Goal: Information Seeking & Learning: Check status

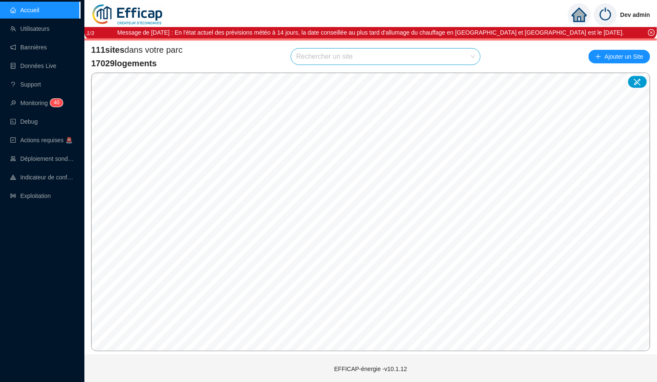
click at [318, 55] on input "search" at bounding box center [381, 57] width 171 height 16
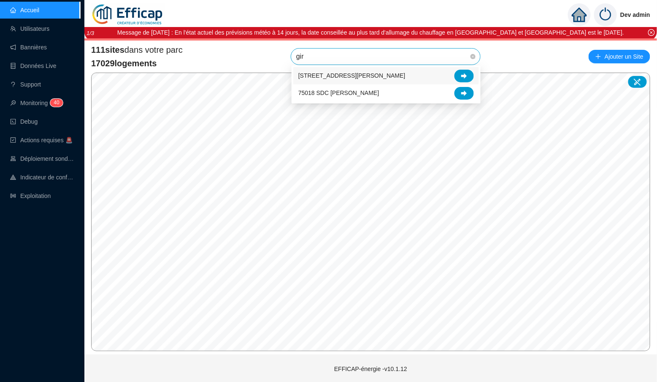
type input "gira"
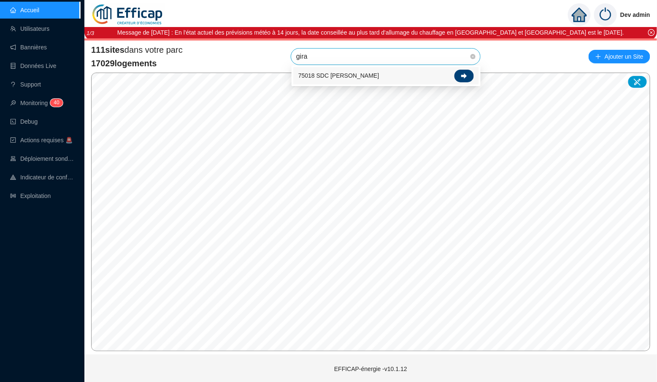
click at [457, 75] on div at bounding box center [463, 76] width 19 height 13
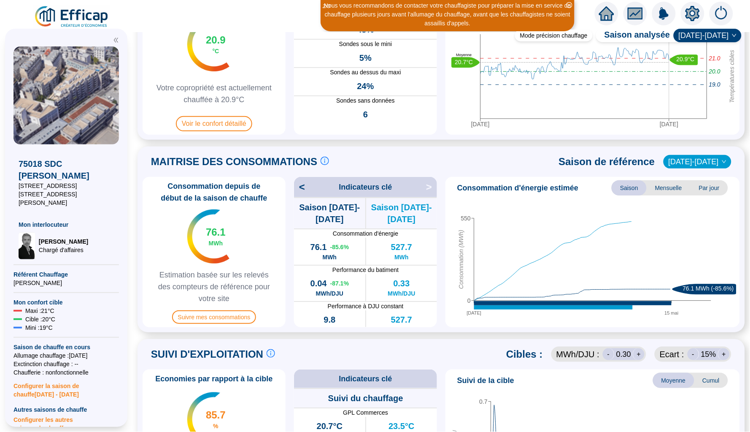
scroll to position [66, 0]
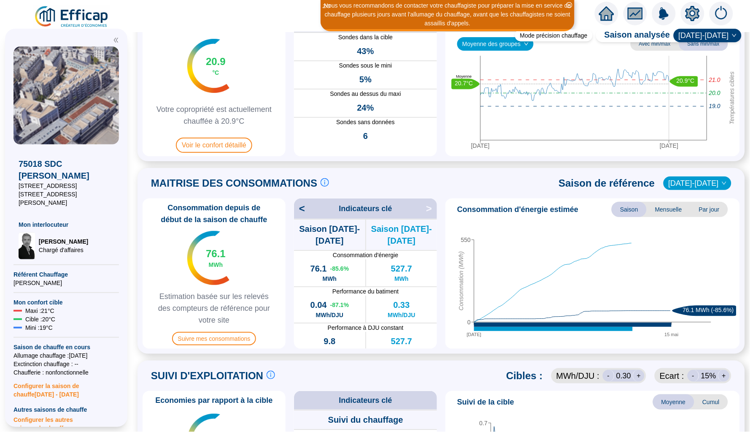
click at [656, 190] on div "MAITRISE DES CONSOMMATIONS Les consommations d'énergie proviennent des fourniss…" at bounding box center [441, 183] width 597 height 20
click at [656, 184] on span "[DATE]-[DATE]" at bounding box center [698, 183] width 58 height 13
click at [656, 35] on span "[DATE]-[DATE]" at bounding box center [708, 35] width 58 height 13
click at [656, 50] on div "[DATE]-[DATE]" at bounding box center [713, 52] width 44 height 9
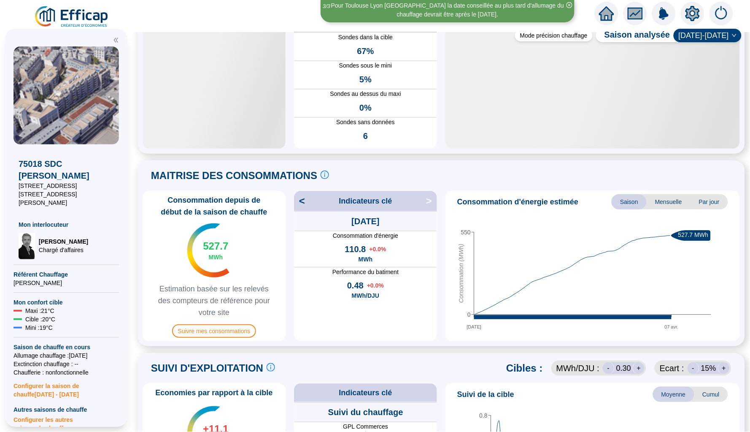
click at [656, 39] on span "[DATE]-[DATE]" at bounding box center [708, 35] width 58 height 13
click at [656, 37] on span "[DATE]-[DATE]" at bounding box center [708, 35] width 58 height 13
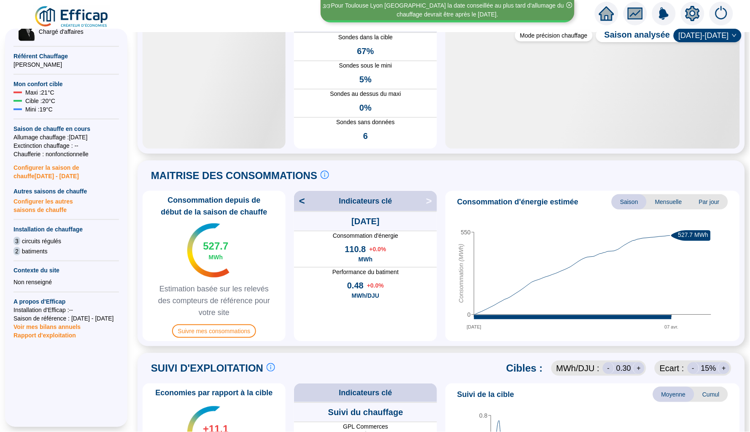
click at [656, 37] on span "[DATE]-[DATE]" at bounding box center [708, 35] width 58 height 13
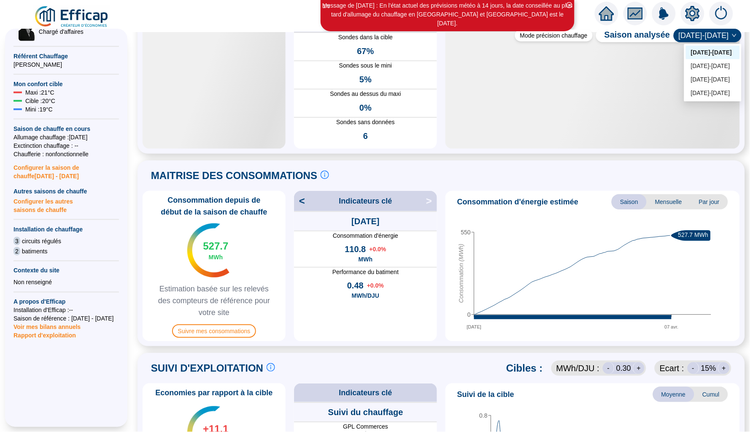
click at [656, 37] on span "[DATE]-[DATE]" at bounding box center [708, 35] width 58 height 13
click at [434, 216] on div "< Indicateurs clé > 230.0 DJU sur la période de chauffage allumé [DATE] Consomm…" at bounding box center [365, 266] width 143 height 150
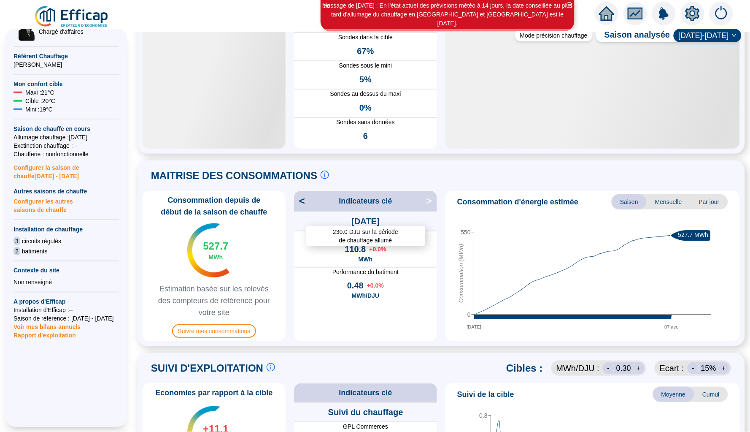
scroll to position [52, 0]
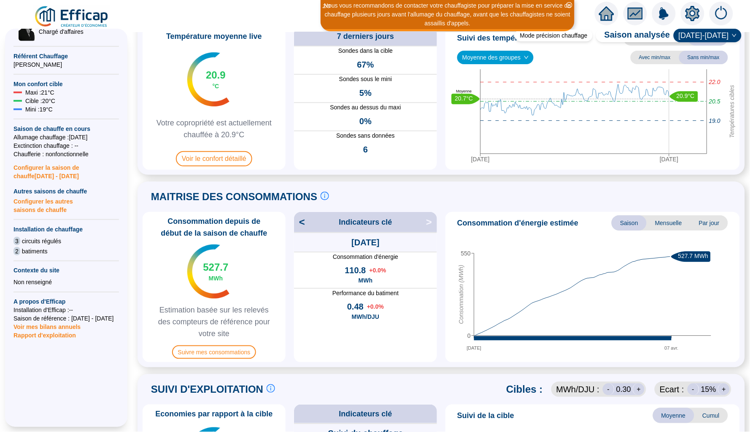
click at [656, 34] on span "[DATE]-[DATE]" at bounding box center [708, 35] width 58 height 13
click at [656, 62] on div "[DATE]-[DATE]" at bounding box center [713, 66] width 44 height 9
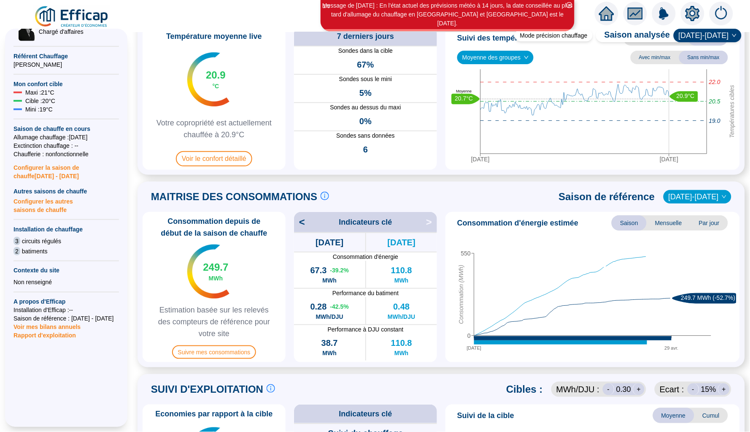
click at [656, 32] on span "[DATE]-[DATE]" at bounding box center [708, 35] width 58 height 13
click at [656, 51] on div "[DATE]-[DATE]" at bounding box center [713, 52] width 44 height 9
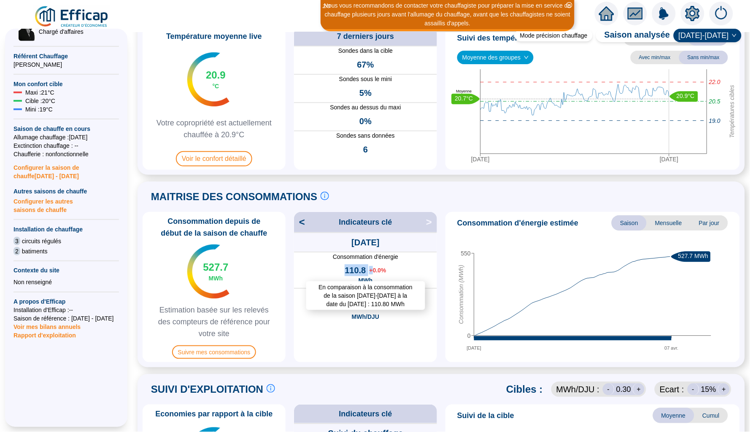
drag, startPoint x: 338, startPoint y: 267, endPoint x: 372, endPoint y: 267, distance: 33.8
click at [372, 267] on div "En comparaison à la consommation de la saison [DATE]-[DATE] à la date du [DATE]…" at bounding box center [365, 274] width 143 height 27
click at [410, 270] on div "En comparaison à la consommation de la saison [DATE]-[DATE] à la date du [DATE]…" at bounding box center [365, 274] width 143 height 27
click at [449, 320] on icon "[DATE] avr. 0 550 Consommation (MWh) 527.7 MWh" at bounding box center [593, 295] width 288 height 127
click at [297, 219] on span "<" at bounding box center [299, 221] width 11 height 13
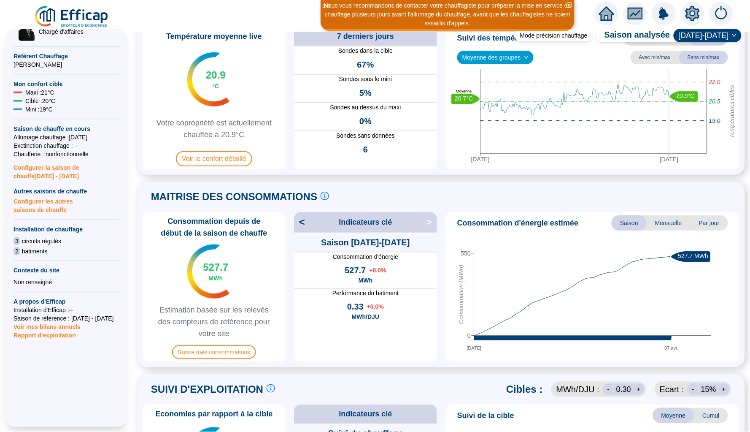
click at [432, 223] on span ">" at bounding box center [431, 221] width 11 height 13
click at [300, 223] on span "<" at bounding box center [299, 221] width 11 height 13
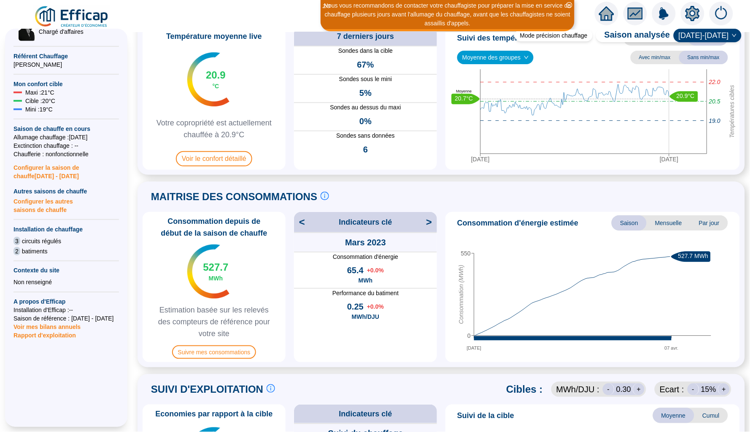
click at [300, 223] on span "<" at bounding box center [299, 221] width 11 height 13
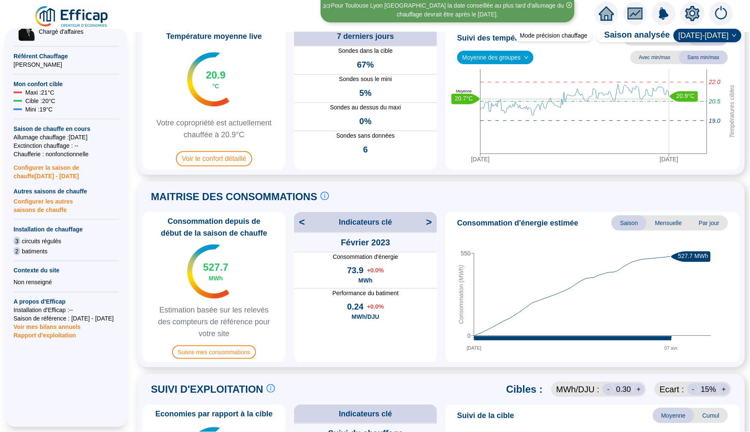
click at [300, 223] on span "<" at bounding box center [299, 221] width 11 height 13
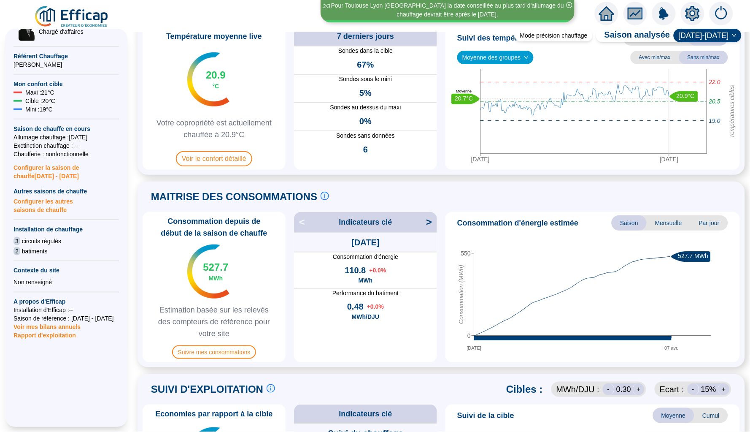
click at [429, 224] on span ">" at bounding box center [431, 221] width 11 height 13
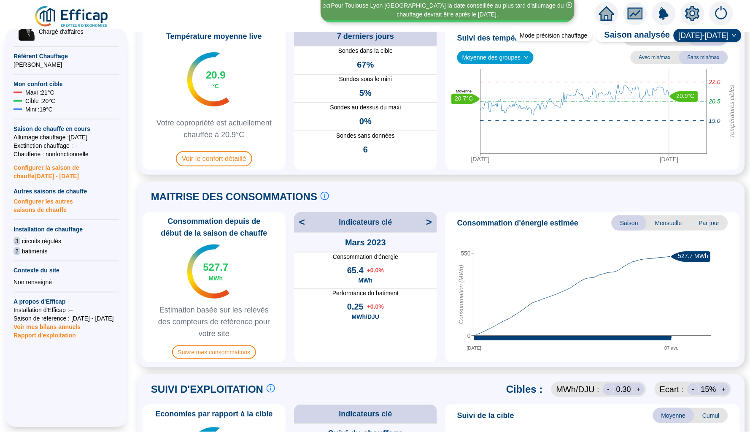
click at [429, 224] on span ">" at bounding box center [431, 221] width 11 height 13
click at [438, 274] on div "Consommation depuis de début de la saison de chauffe 527.7 MWh Estimation basée…" at bounding box center [441, 287] width 597 height 150
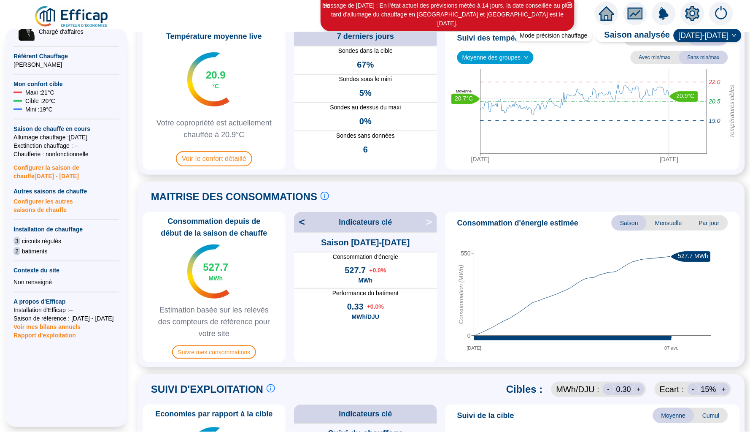
click at [300, 218] on span "<" at bounding box center [299, 221] width 11 height 13
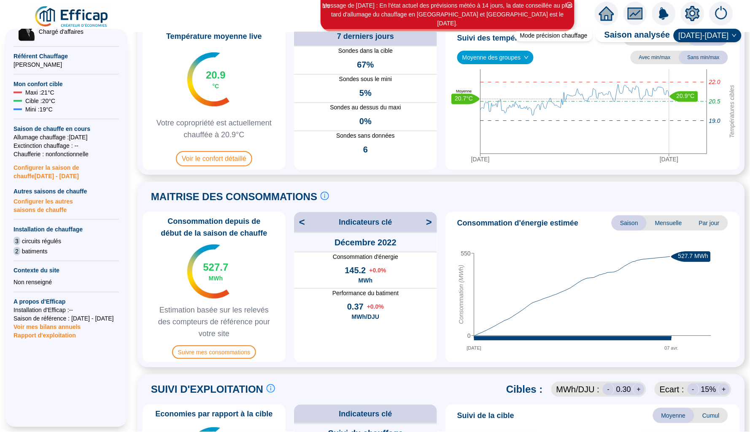
click at [300, 218] on span "<" at bounding box center [299, 221] width 11 height 13
click at [428, 219] on span ">" at bounding box center [431, 221] width 11 height 13
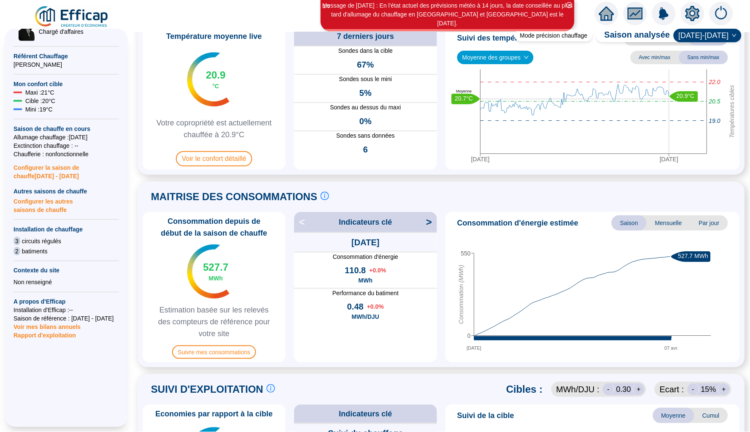
click at [428, 219] on span ">" at bounding box center [431, 221] width 11 height 13
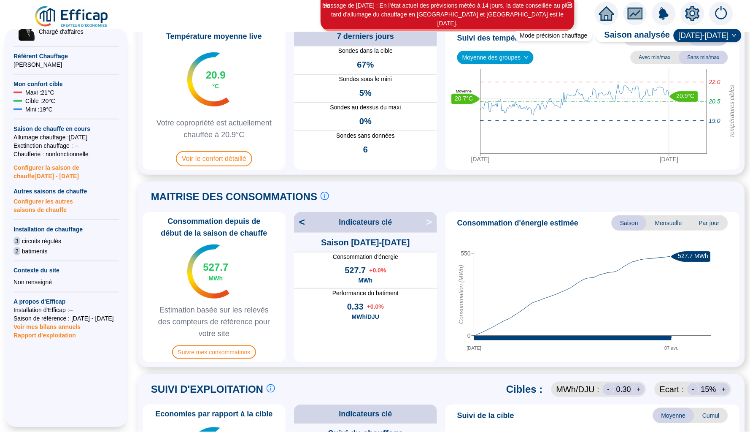
click at [428, 219] on span ">" at bounding box center [431, 221] width 11 height 13
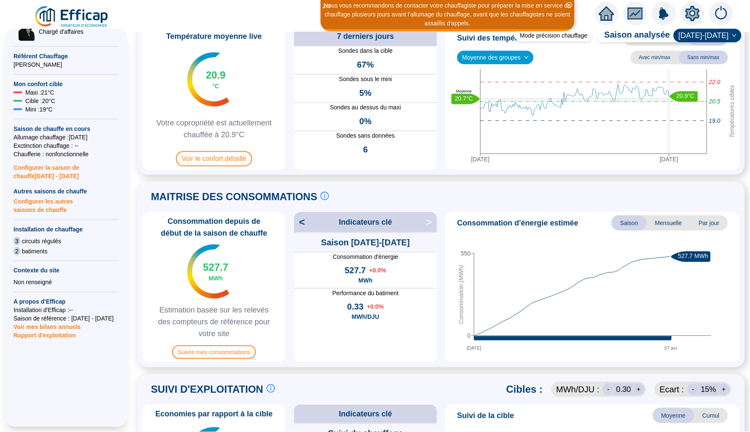
click at [656, 224] on span "Mensuelle" at bounding box center [669, 222] width 44 height 15
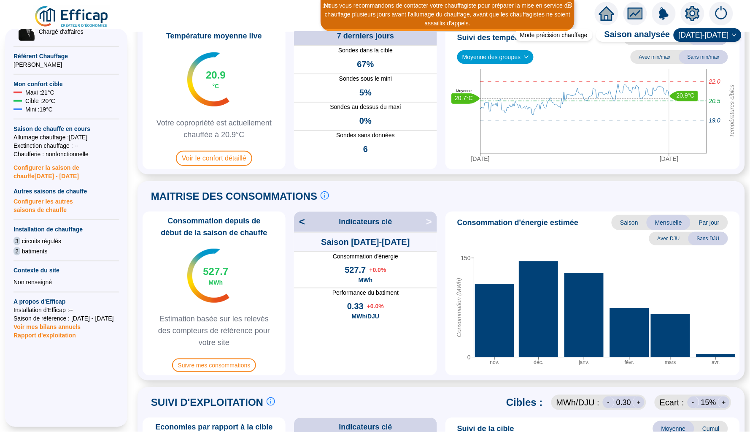
click at [656, 221] on span "Par jour" at bounding box center [710, 222] width 38 height 15
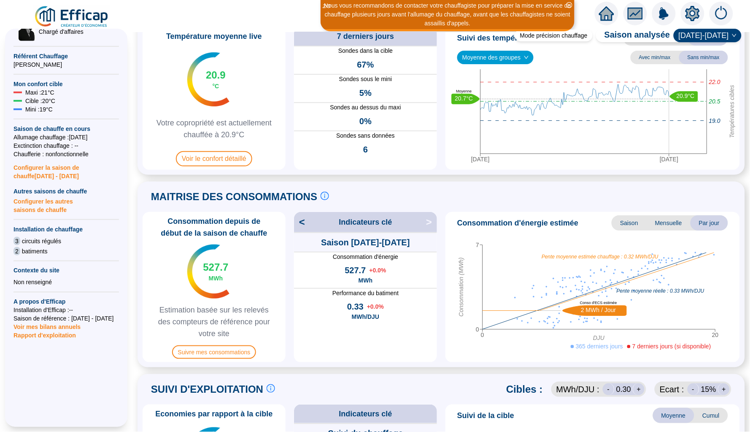
click at [656, 221] on span "Mensuelle" at bounding box center [669, 222] width 44 height 15
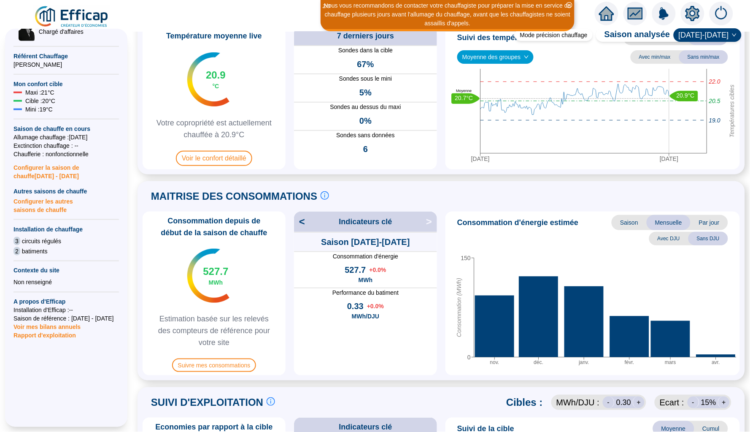
click at [634, 221] on span "Saison" at bounding box center [629, 222] width 35 height 15
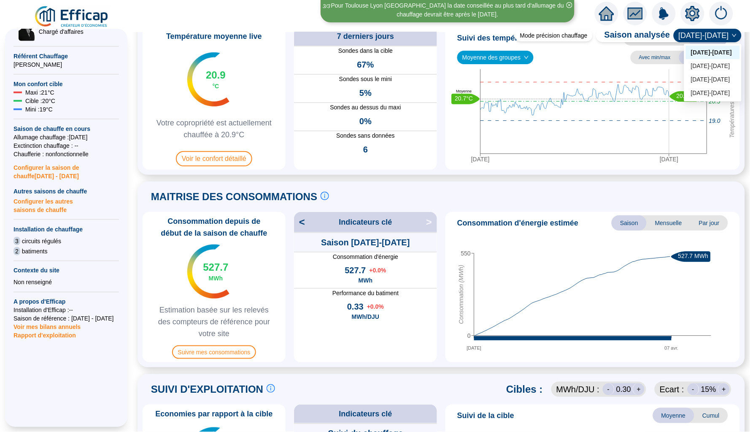
click at [656, 30] on span "[DATE]-[DATE]" at bounding box center [708, 35] width 58 height 13
click at [656, 62] on div "[DATE]-[DATE]" at bounding box center [713, 66] width 44 height 9
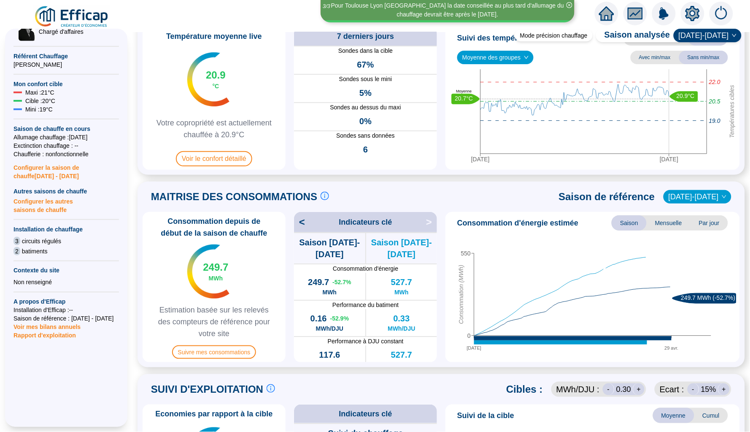
click at [656, 194] on span "[DATE]-[DATE]" at bounding box center [698, 196] width 58 height 13
click at [656, 209] on div "[DATE]-[DATE]" at bounding box center [703, 213] width 44 height 9
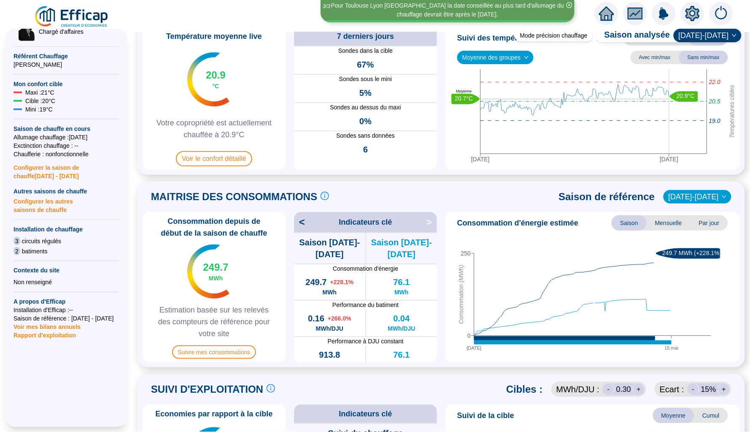
click at [656, 35] on span "[DATE]-[DATE]" at bounding box center [708, 35] width 58 height 13
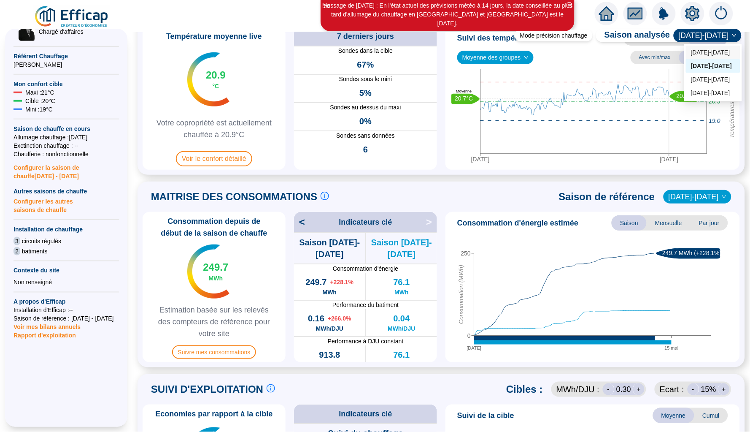
click at [656, 51] on div "[DATE]-[DATE]" at bounding box center [713, 52] width 44 height 9
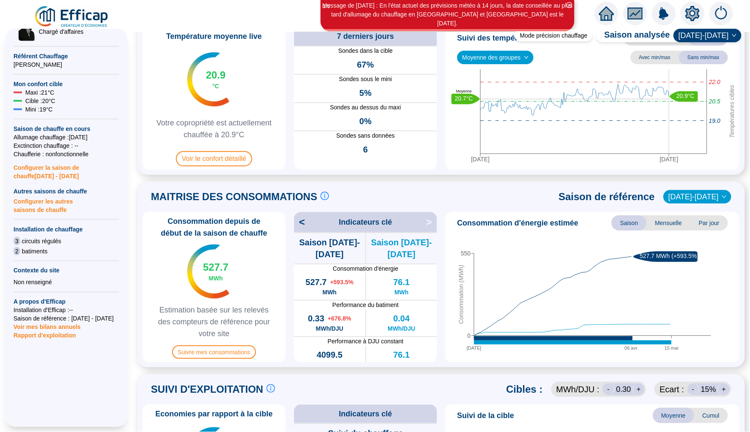
click at [656, 30] on span "[DATE]-[DATE]" at bounding box center [708, 35] width 58 height 13
click at [656, 59] on div "[DATE]-[DATE]" at bounding box center [713, 65] width 54 height 13
click at [656, 67] on div "Suivi des températures Saison Mois Semaine Moyenne des groupes Avec min/max San…" at bounding box center [592, 98] width 294 height 143
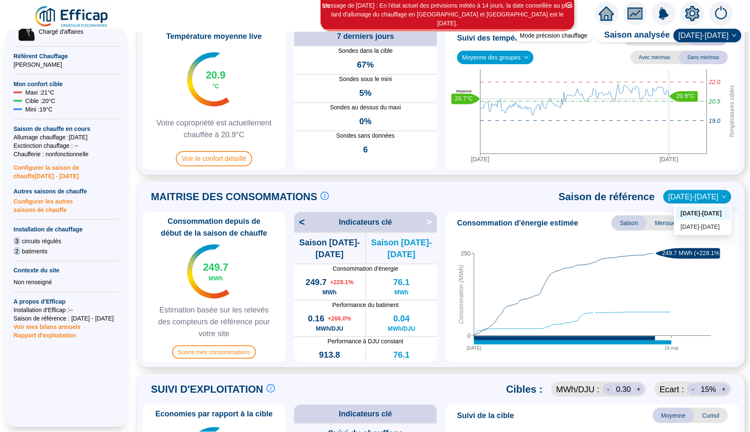
click at [656, 196] on span "[DATE]-[DATE]" at bounding box center [698, 196] width 58 height 13
click at [656, 224] on div "[DATE]-[DATE]" at bounding box center [703, 226] width 44 height 9
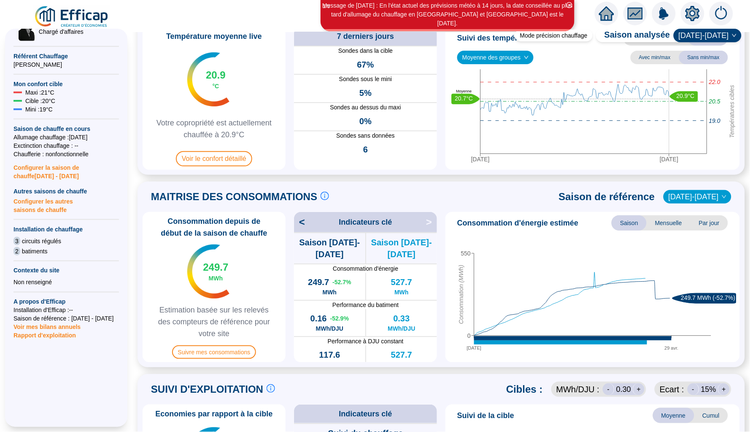
click at [656, 26] on span at bounding box center [441, 28] width 618 height 8
click at [656, 32] on span "[DATE]-[DATE]" at bounding box center [708, 35] width 58 height 13
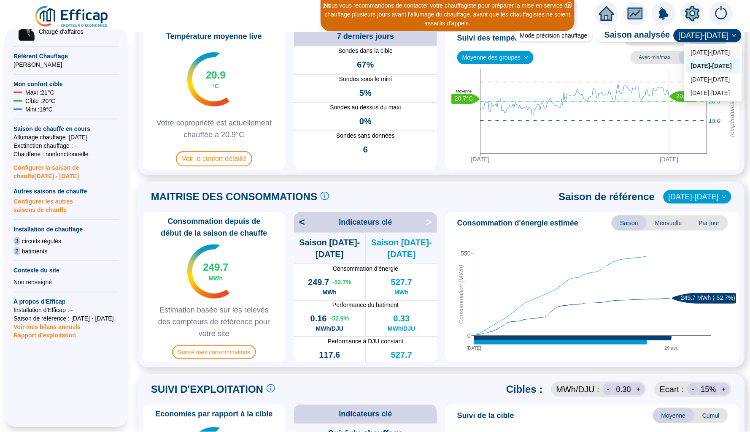
click at [656, 52] on div "[DATE]-[DATE]" at bounding box center [713, 52] width 44 height 9
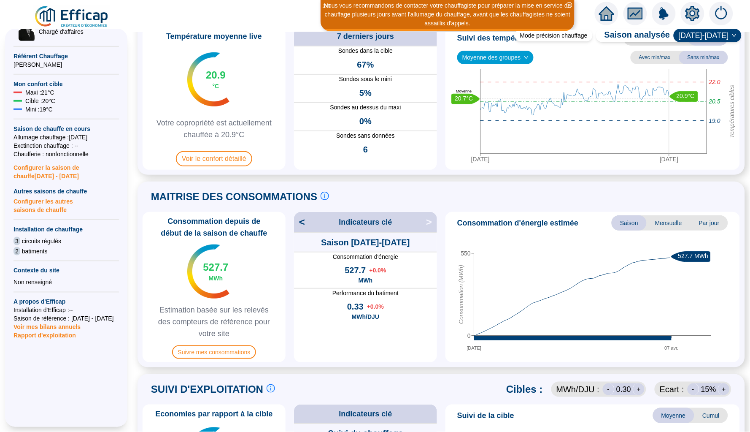
click at [414, 381] on div "SUIVI D'EXPLOITATION Le suivi d'exploitation est un facteur clé de réussite pou…" at bounding box center [441, 389] width 597 height 20
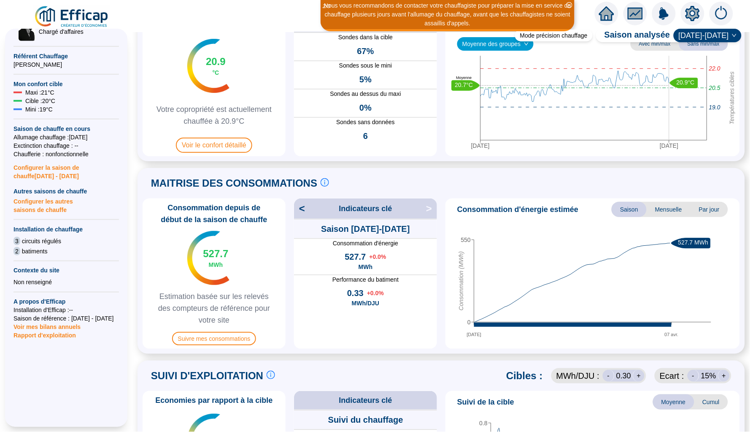
scroll to position [67, 0]
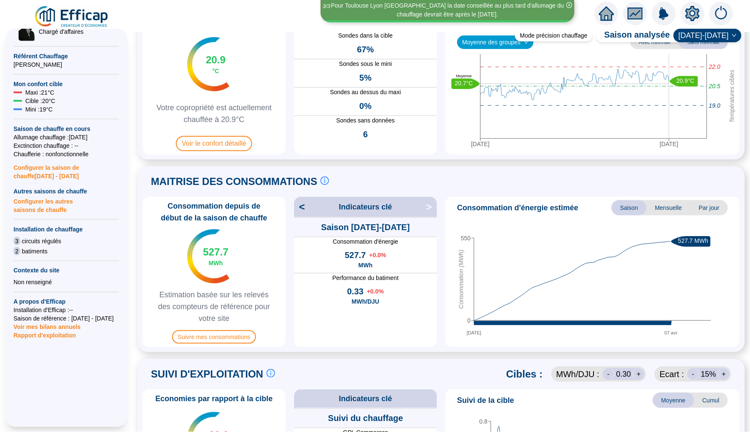
click at [350, 212] on span "Indicateurs clé" at bounding box center [365, 207] width 53 height 12
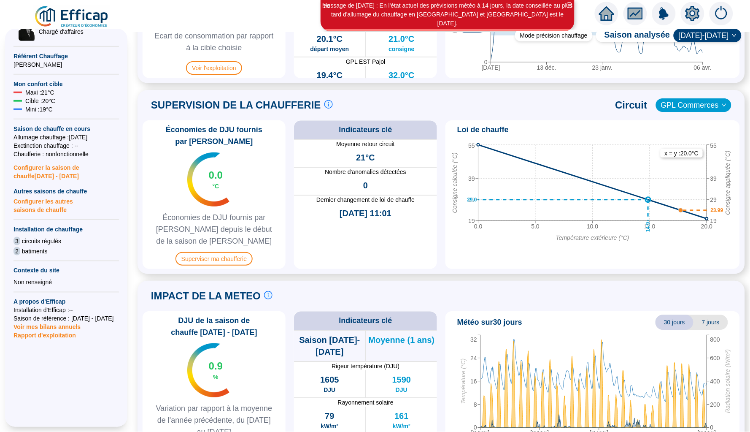
scroll to position [503, 0]
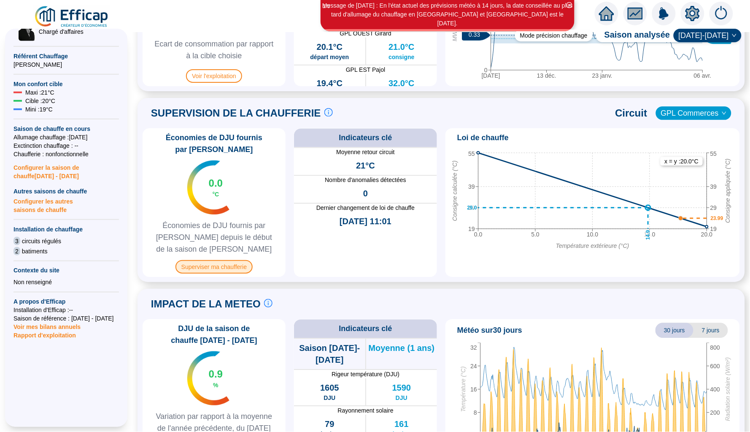
click at [231, 263] on span "Superviser ma chaufferie" at bounding box center [213, 266] width 77 height 13
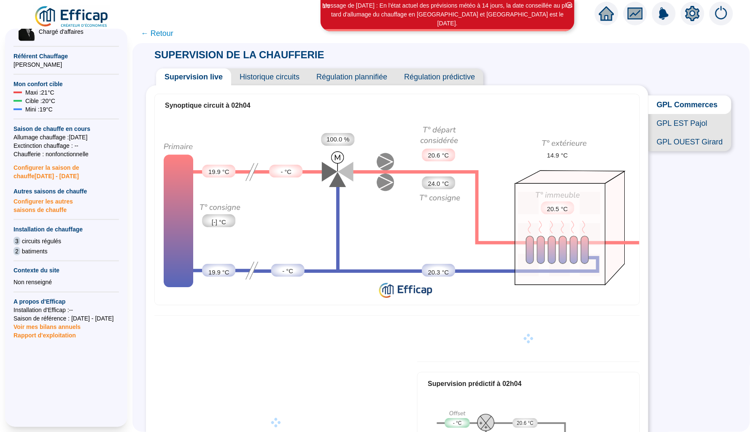
click at [264, 76] on span "Historique circuits" at bounding box center [269, 76] width 77 height 17
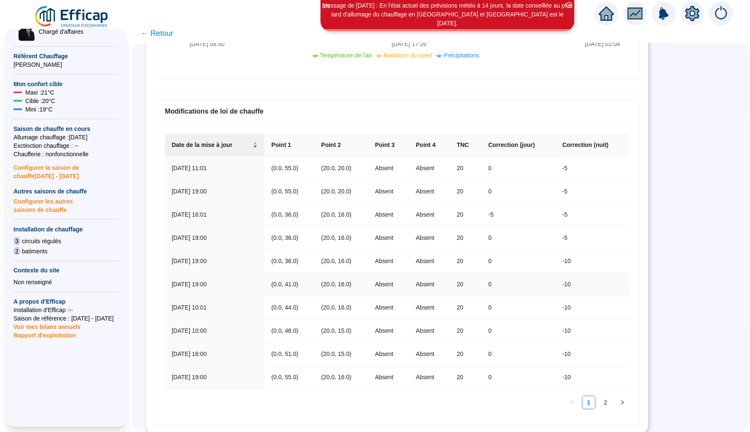
scroll to position [465, 0]
click at [611, 381] on link "2" at bounding box center [605, 403] width 13 height 13
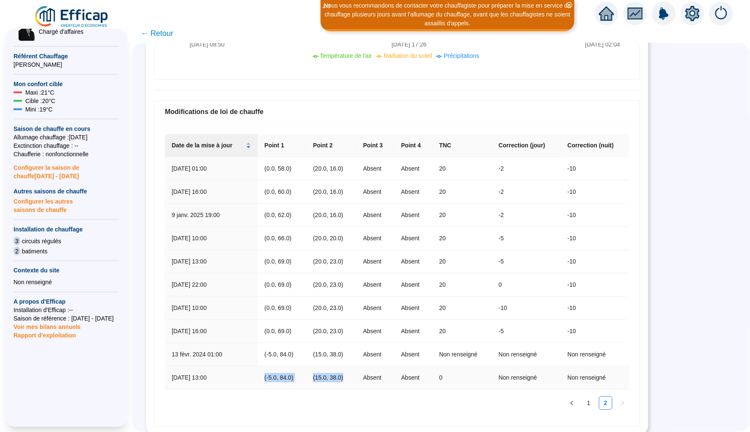
drag, startPoint x: 337, startPoint y: 372, endPoint x: 257, endPoint y: 372, distance: 79.3
click at [257, 372] on tr "[DATE] 13:00 (-5.0, 84.0) (15.0, 38.0) Absent Absent 0 Non renseigné Non rensei…" at bounding box center [397, 377] width 464 height 23
click at [356, 376] on td "(15.0, 38.0)" at bounding box center [331, 377] width 50 height 23
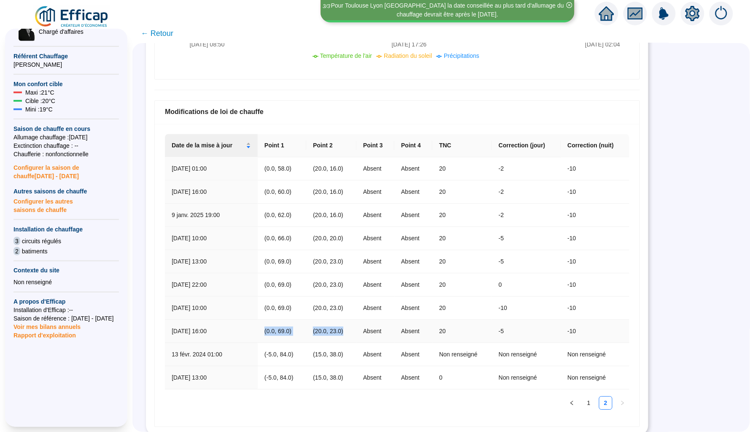
drag, startPoint x: 262, startPoint y: 325, endPoint x: 352, endPoint y: 328, distance: 89.9
click at [352, 328] on tr "[DATE] 16:00 (0.0, 69.0) (20.0, 23.0) Absent Absent 20 -5 -10" at bounding box center [397, 331] width 464 height 23
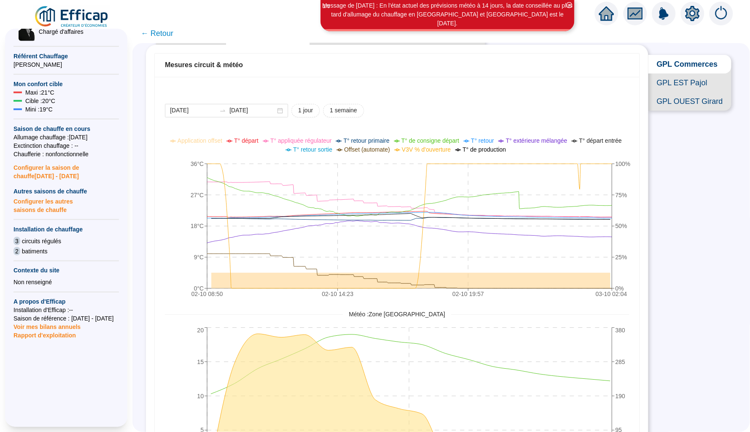
scroll to position [37, 0]
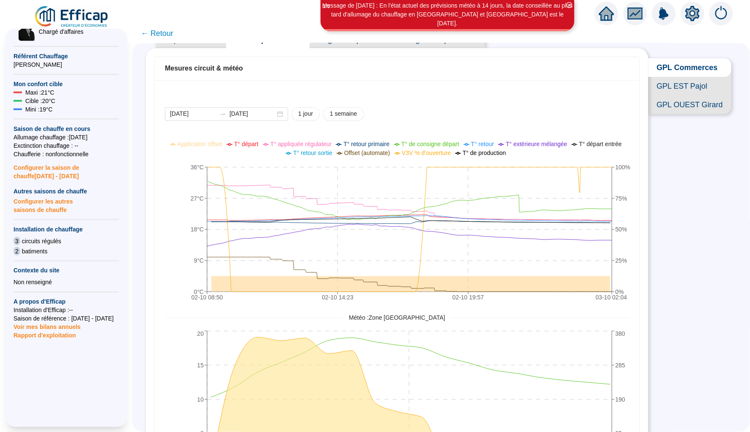
click at [656, 83] on span "GPL EST Pajol" at bounding box center [689, 86] width 83 height 19
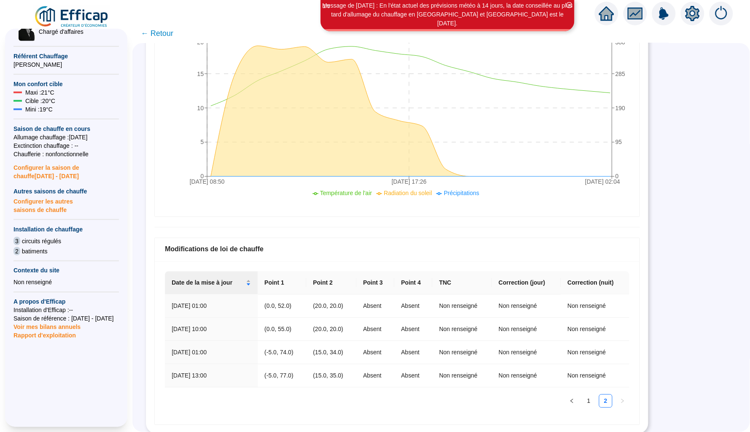
scroll to position [328, 0]
click at [591, 381] on link "1" at bounding box center [589, 401] width 13 height 13
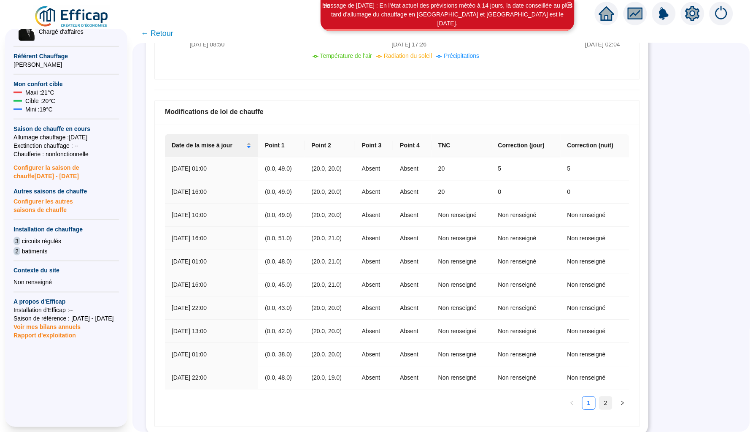
click at [607, 381] on link "2" at bounding box center [605, 403] width 13 height 13
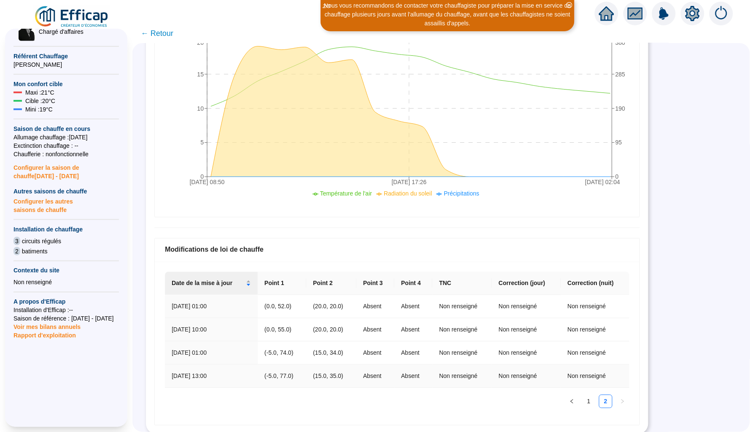
scroll to position [0, 0]
drag, startPoint x: 264, startPoint y: 328, endPoint x: 350, endPoint y: 330, distance: 86.1
click at [350, 330] on tr "[DATE] 10:00 (0.0, 55.0) (20.0, 20.0) Absent Absent Non renseigné Non renseigné…" at bounding box center [397, 329] width 464 height 23
click at [591, 381] on link "1" at bounding box center [589, 401] width 13 height 13
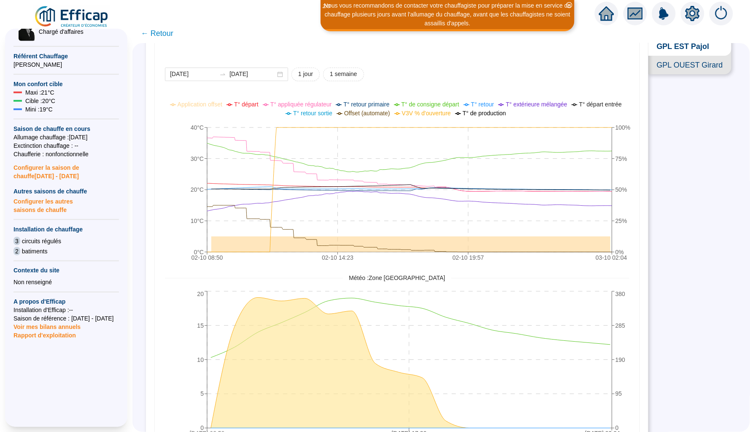
scroll to position [62, 0]
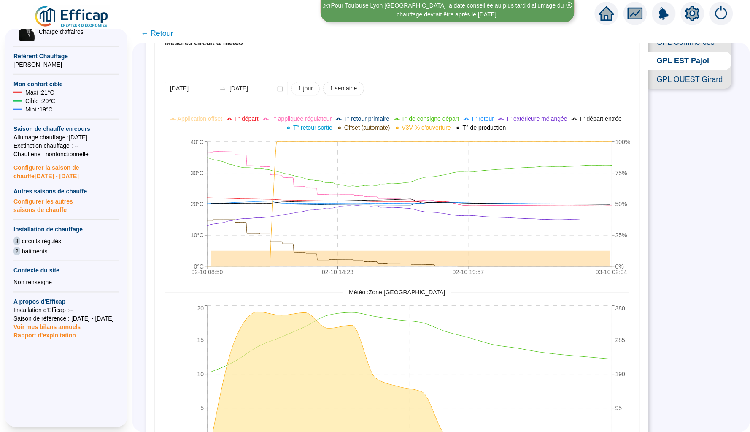
click at [656, 79] on span "GPL OUEST Girard" at bounding box center [689, 79] width 83 height 19
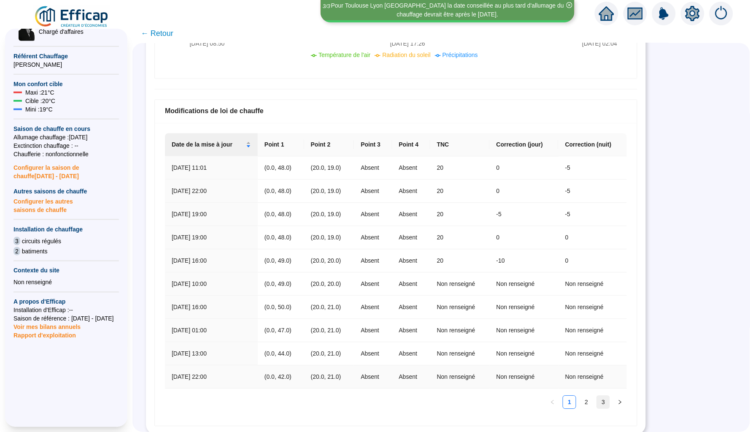
scroll to position [465, 0]
click at [602, 381] on link "3" at bounding box center [603, 403] width 13 height 13
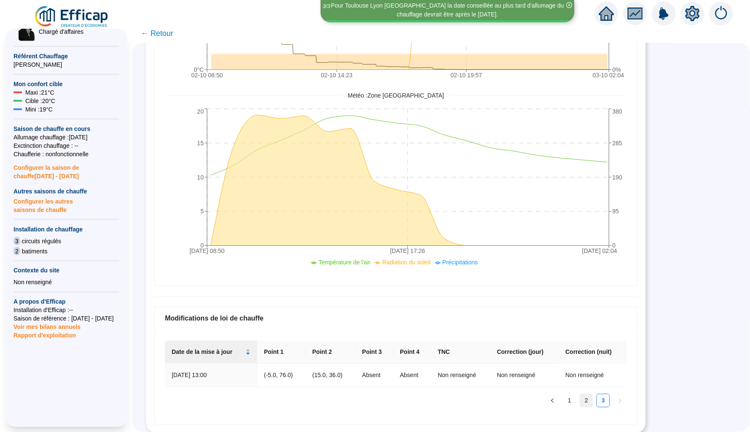
click at [590, 381] on link "2" at bounding box center [586, 400] width 13 height 13
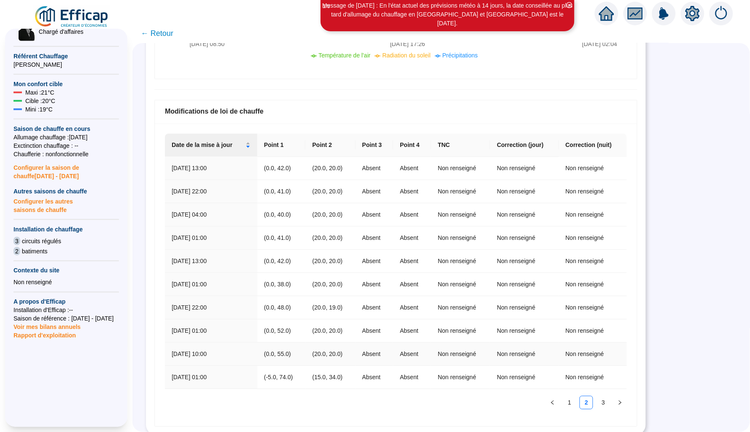
scroll to position [465, 0]
click at [574, 381] on link "1" at bounding box center [569, 403] width 13 height 13
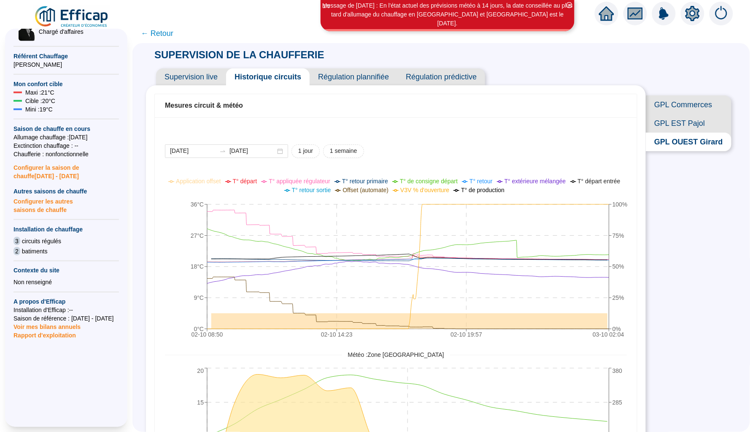
scroll to position [0, 0]
click at [162, 32] on span "← Retour" at bounding box center [157, 33] width 32 height 12
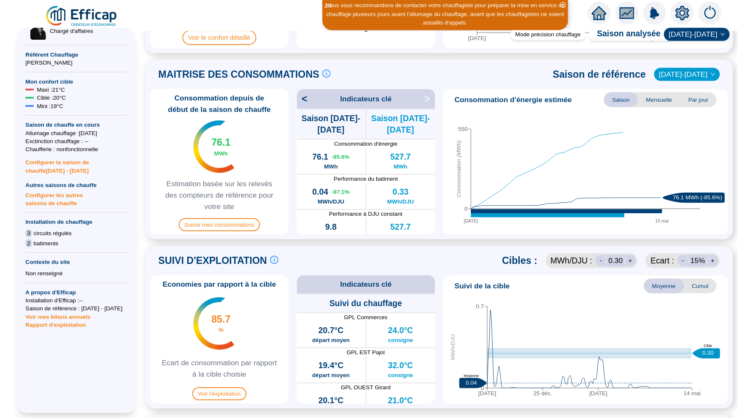
scroll to position [176, 0]
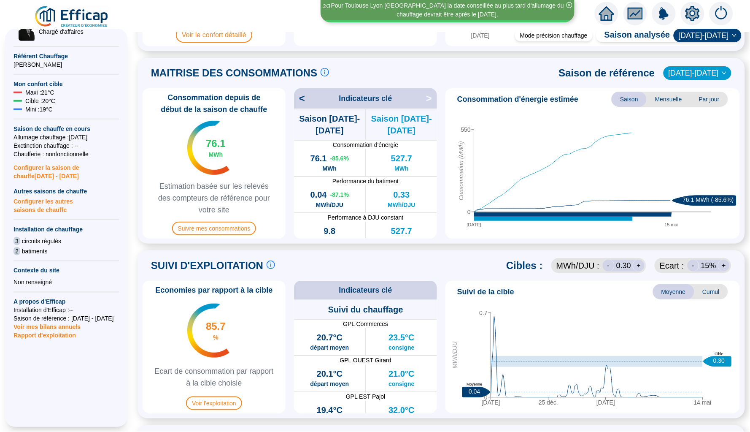
click at [303, 100] on span "<" at bounding box center [299, 98] width 11 height 13
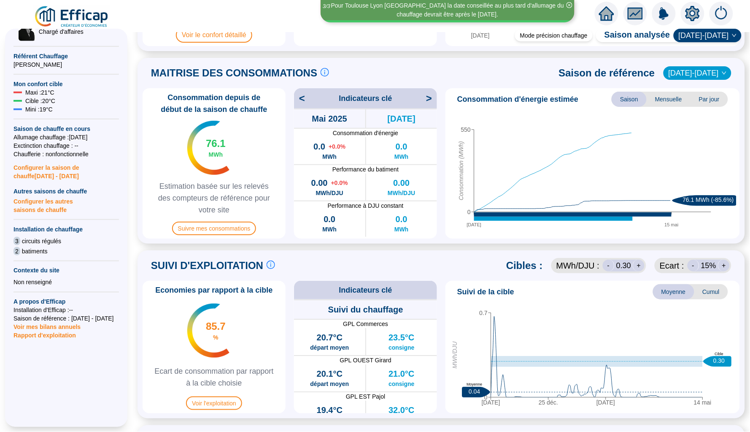
click at [303, 100] on span "<" at bounding box center [299, 98] width 11 height 13
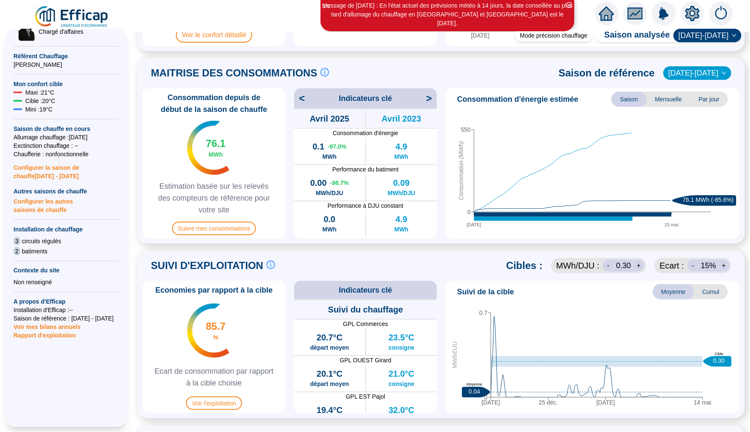
click at [303, 100] on span "<" at bounding box center [299, 98] width 11 height 13
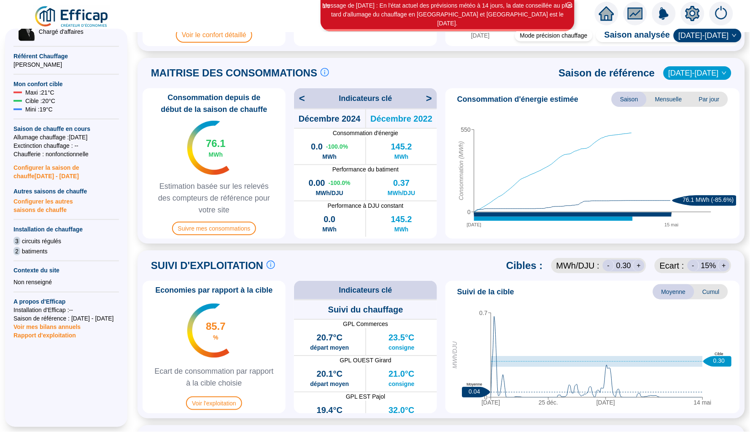
click at [302, 100] on span "<" at bounding box center [299, 98] width 11 height 13
click at [305, 98] on span "<" at bounding box center [299, 98] width 11 height 13
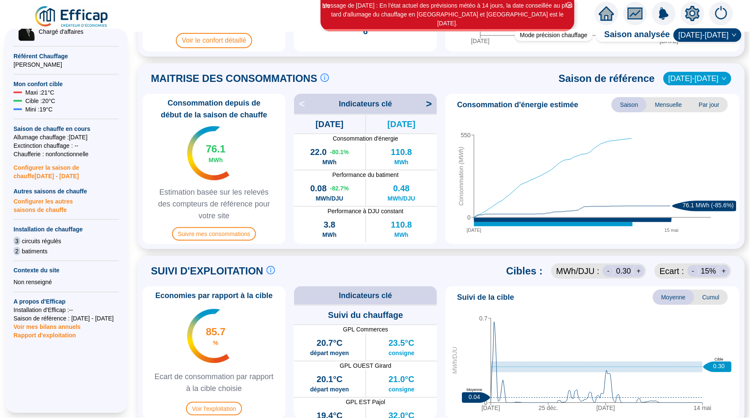
scroll to position [36, 0]
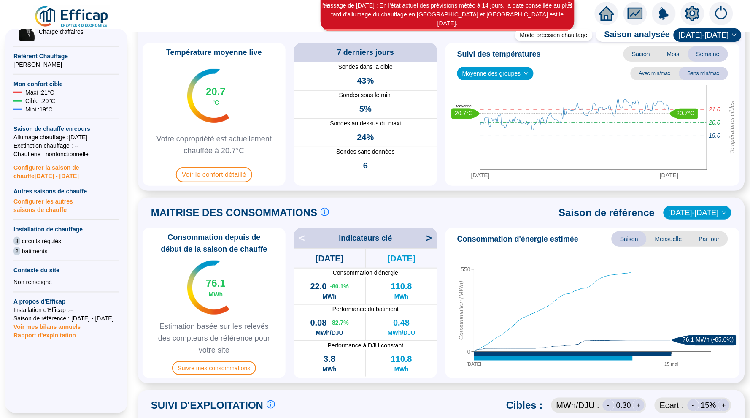
click at [609, 14] on icon "home" at bounding box center [606, 14] width 15 height 12
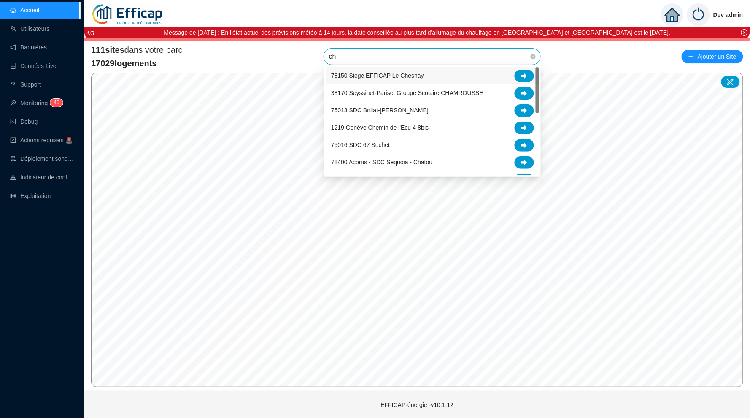
type input "c"
type input "ale"
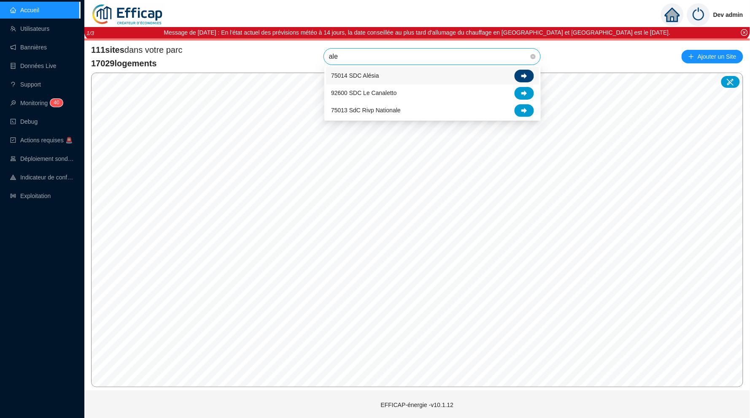
click at [522, 75] on icon at bounding box center [524, 75] width 6 height 5
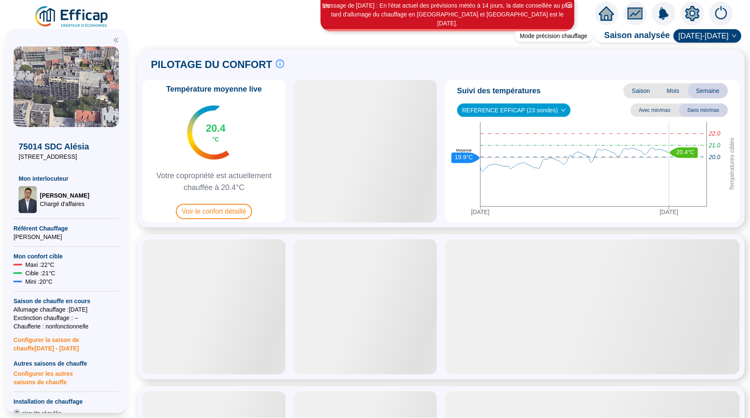
scroll to position [84, 0]
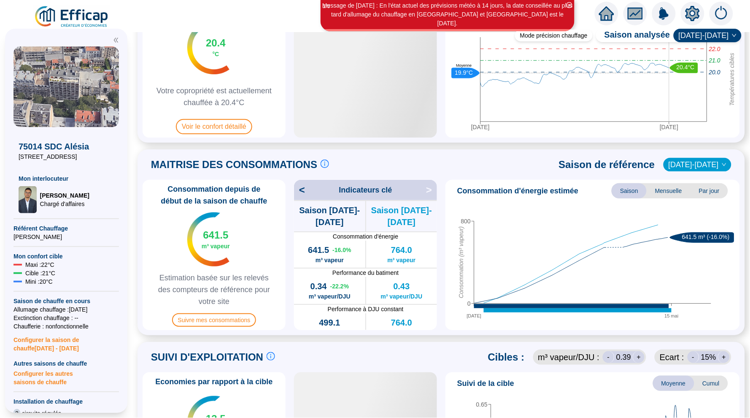
click at [305, 190] on span "<" at bounding box center [299, 189] width 11 height 13
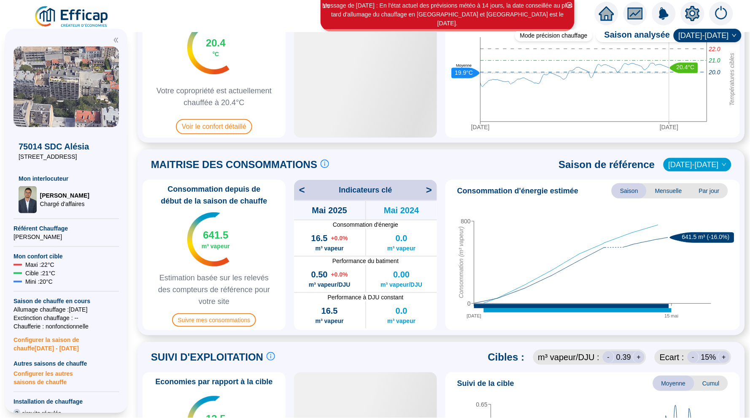
click at [305, 190] on span "<" at bounding box center [299, 189] width 11 height 13
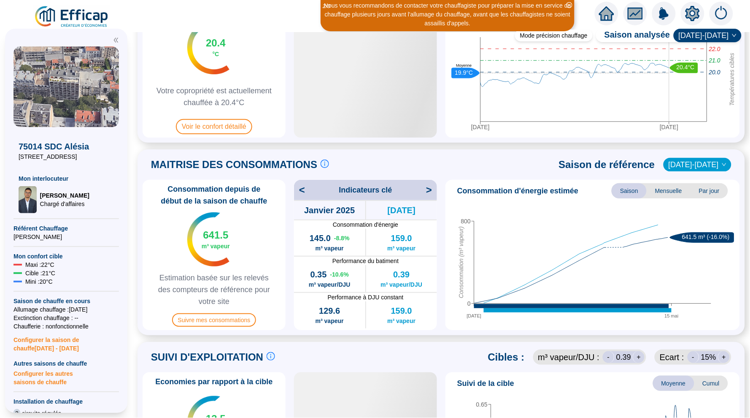
click at [305, 190] on span "<" at bounding box center [299, 189] width 11 height 13
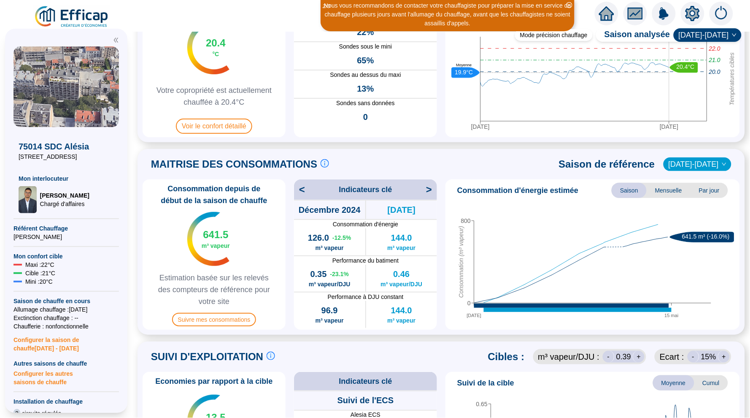
click at [305, 189] on span "<" at bounding box center [299, 189] width 11 height 13
click at [304, 189] on span "<" at bounding box center [299, 189] width 11 height 13
click at [606, 11] on icon "home" at bounding box center [606, 14] width 15 height 12
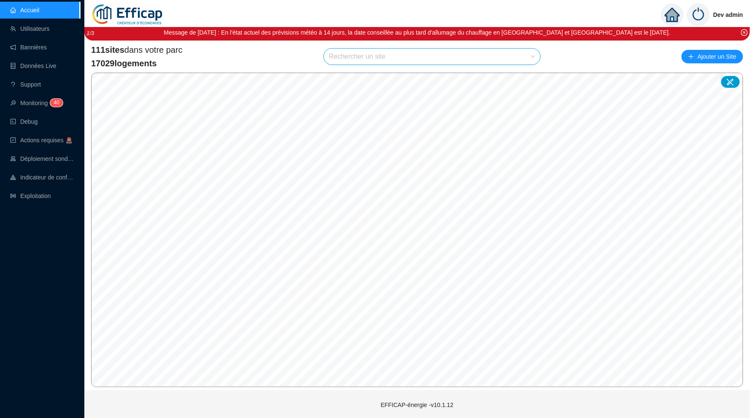
click at [374, 60] on input "search" at bounding box center [428, 57] width 199 height 16
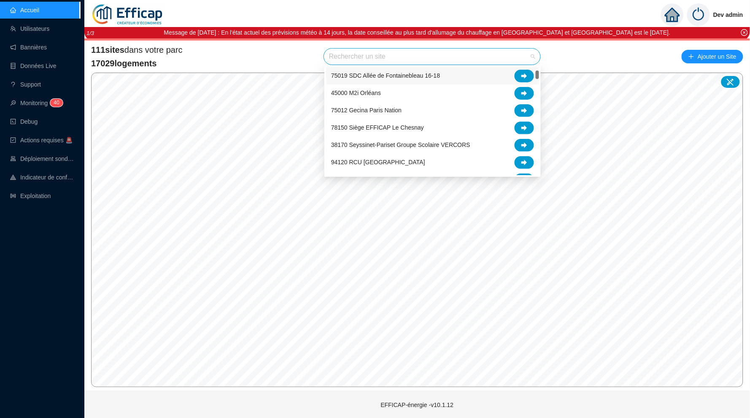
scroll to position [51, 0]
click at [526, 109] on icon at bounding box center [524, 112] width 6 height 6
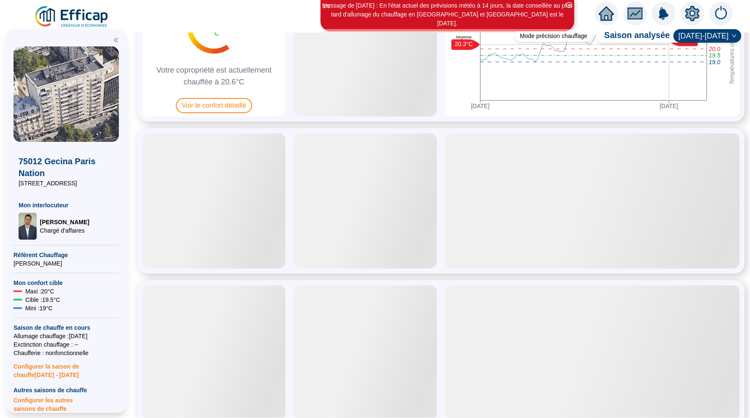
scroll to position [107, 0]
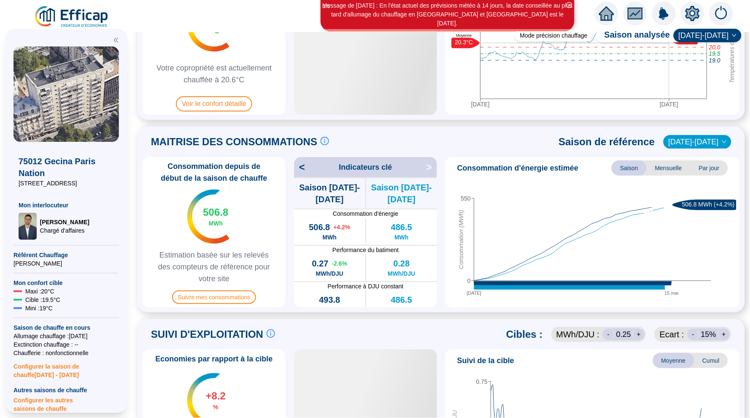
click at [302, 170] on span "<" at bounding box center [299, 166] width 11 height 13
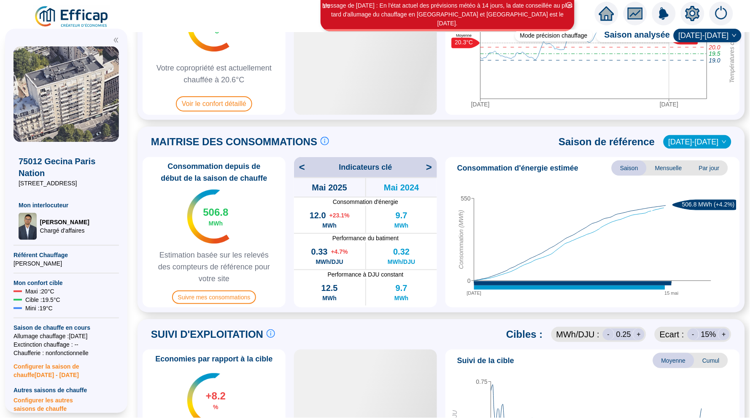
click at [302, 170] on span "<" at bounding box center [299, 166] width 11 height 13
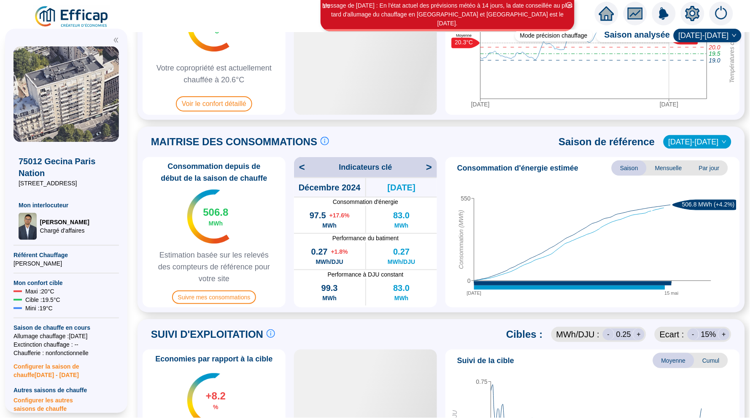
click at [302, 170] on span "<" at bounding box center [299, 166] width 11 height 13
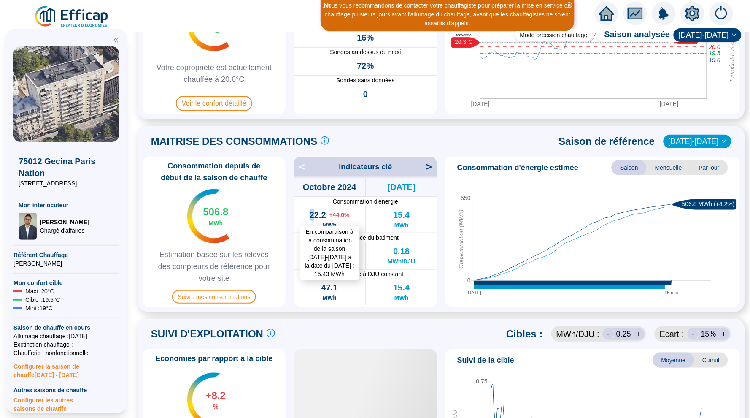
drag, startPoint x: 308, startPoint y: 217, endPoint x: 313, endPoint y: 217, distance: 5.9
click at [313, 217] on span "22.2" at bounding box center [318, 215] width 16 height 12
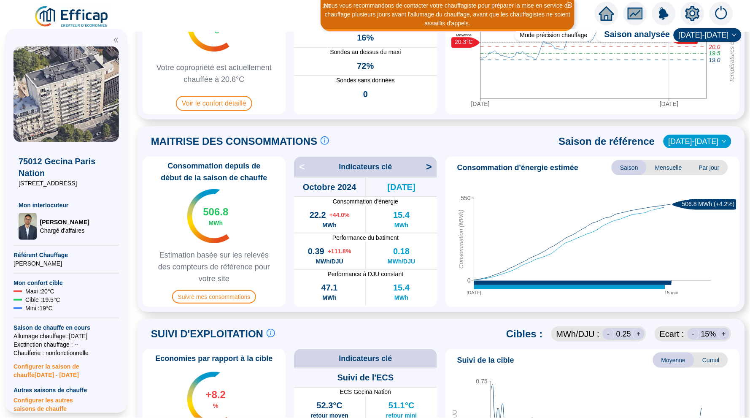
click at [607, 12] on icon "home" at bounding box center [606, 14] width 15 height 12
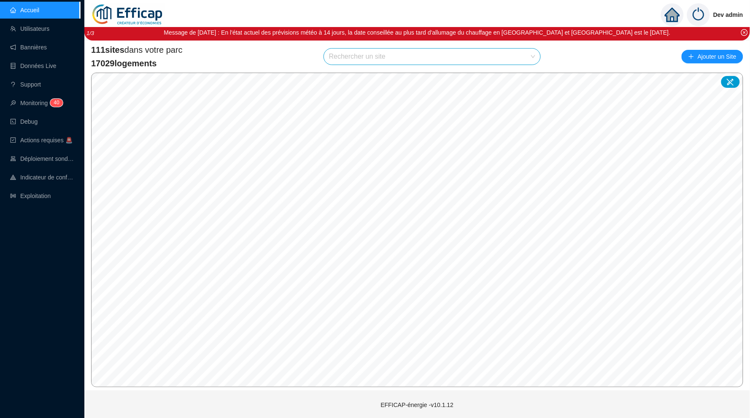
click at [387, 56] on input "search" at bounding box center [428, 57] width 199 height 16
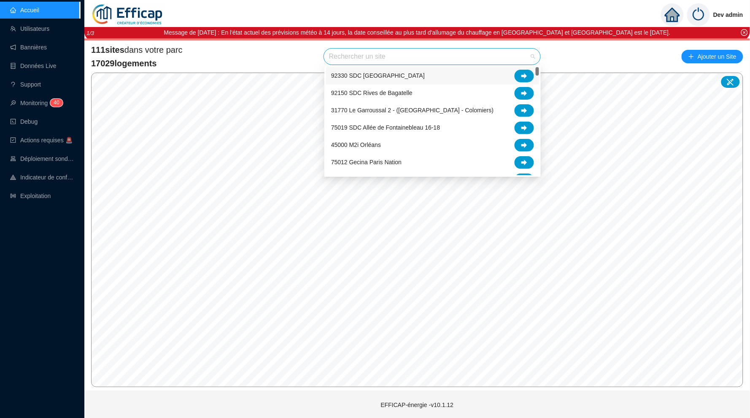
click at [384, 55] on input "search" at bounding box center [428, 57] width 199 height 16
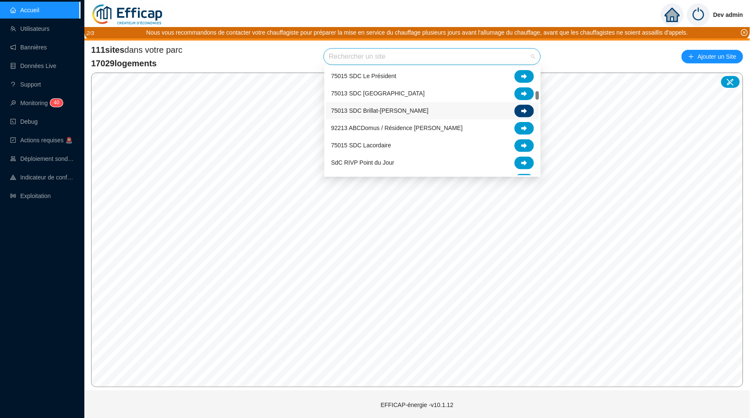
click at [523, 108] on icon at bounding box center [524, 111] width 6 height 6
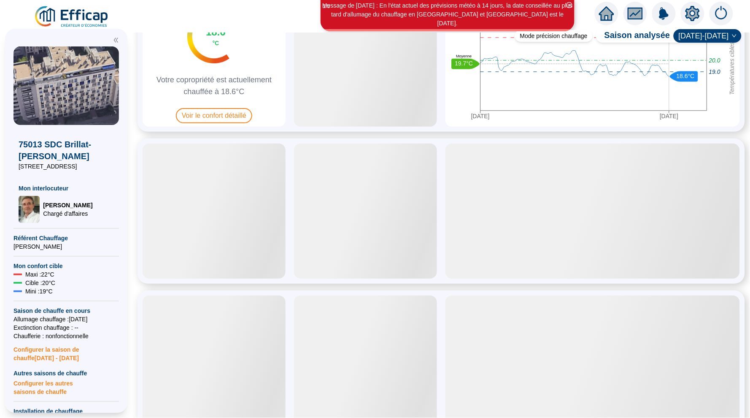
scroll to position [90, 0]
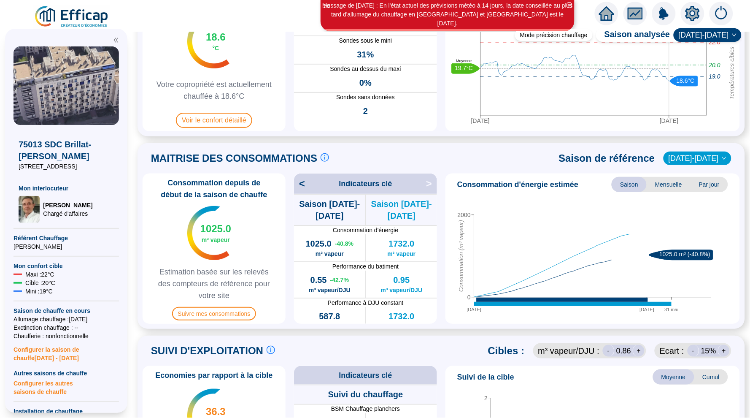
click at [305, 185] on span "<" at bounding box center [299, 183] width 11 height 13
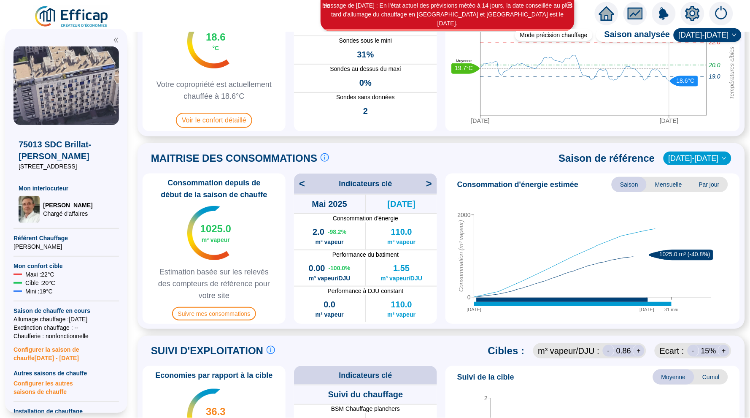
click at [305, 185] on span "<" at bounding box center [299, 183] width 11 height 13
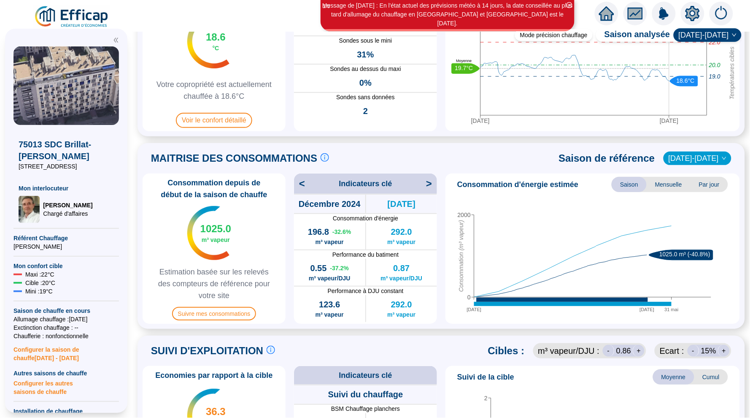
click at [305, 185] on span "<" at bounding box center [299, 183] width 11 height 13
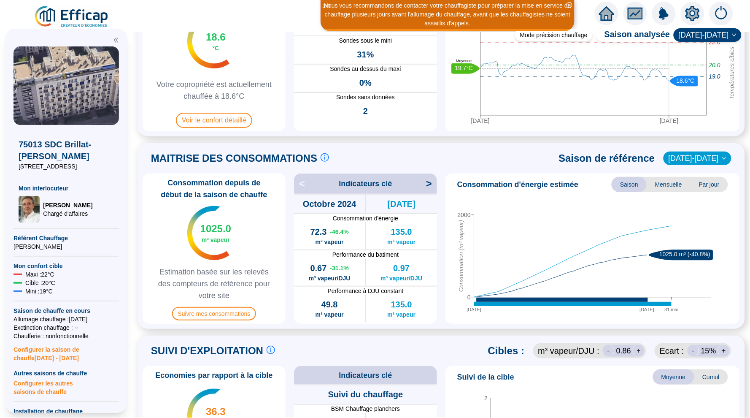
click at [609, 24] on span at bounding box center [441, 28] width 618 height 8
click at [606, 18] on icon "home" at bounding box center [606, 13] width 15 height 14
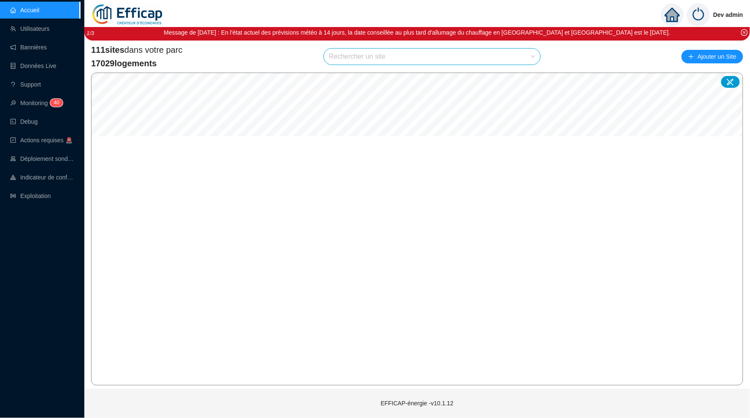
click at [348, 62] on input "search" at bounding box center [428, 57] width 199 height 16
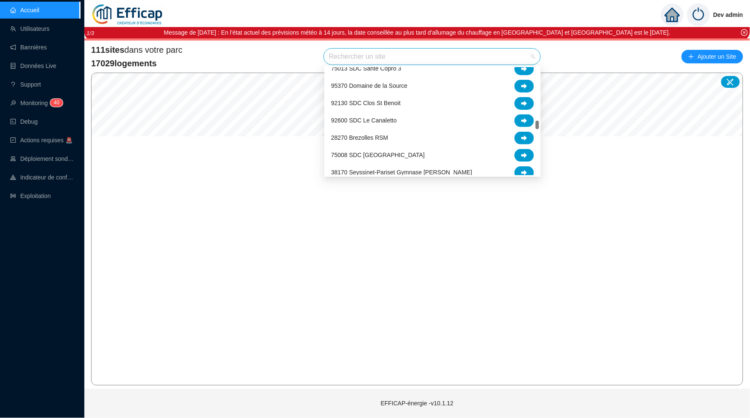
scroll to position [869, 0]
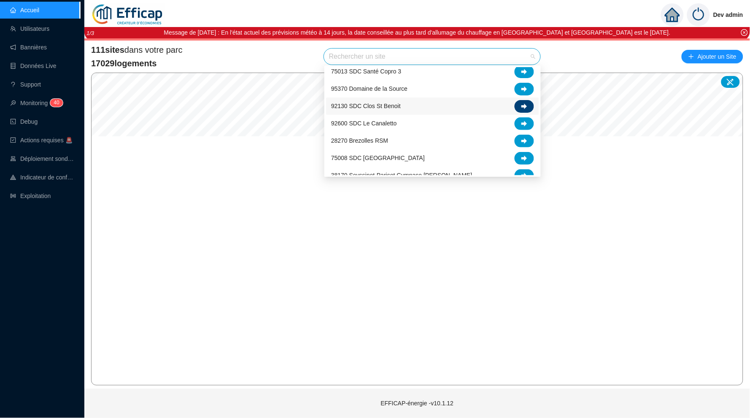
click at [523, 106] on icon at bounding box center [524, 105] width 6 height 5
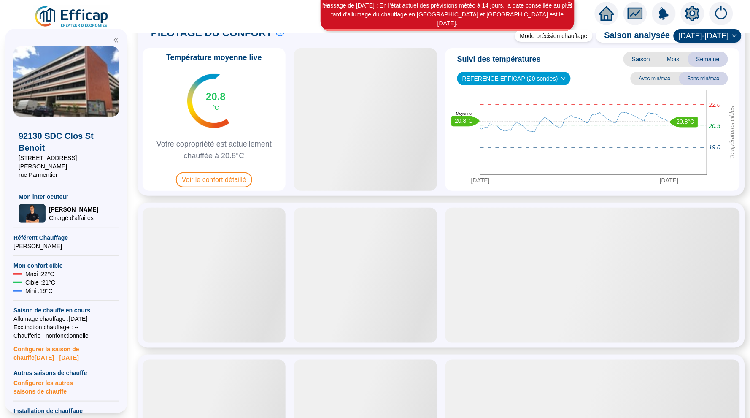
scroll to position [25, 0]
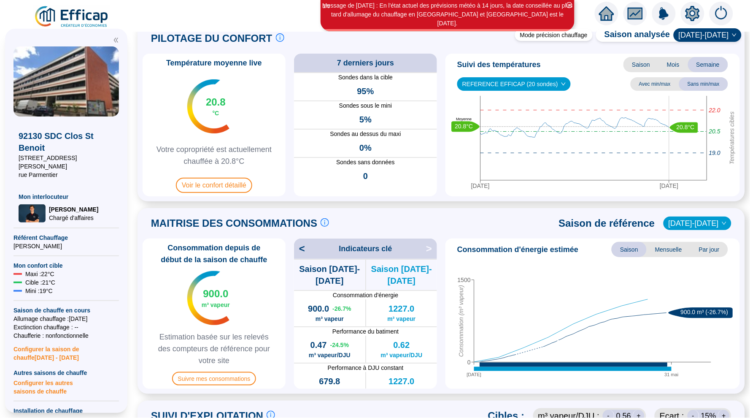
click at [304, 249] on span "<" at bounding box center [299, 248] width 11 height 13
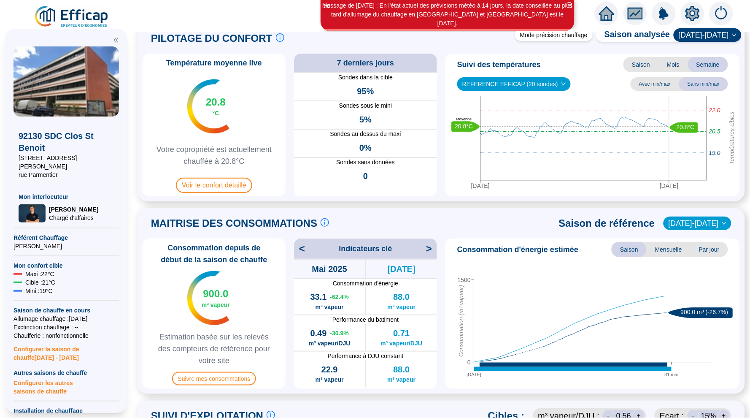
click at [304, 249] on span "<" at bounding box center [299, 248] width 11 height 13
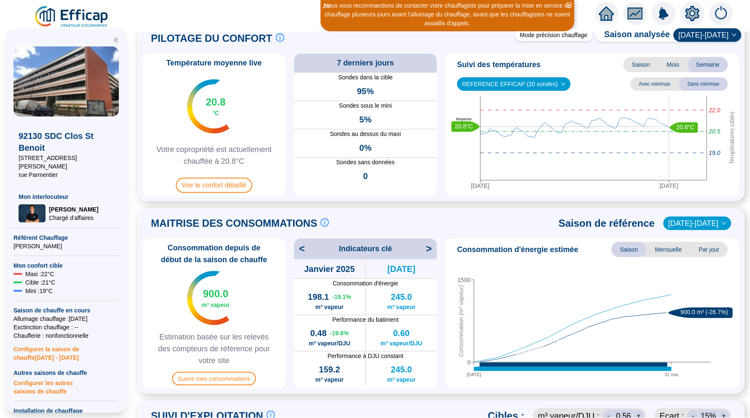
click at [304, 249] on span "<" at bounding box center [299, 248] width 11 height 13
click at [602, 16] on icon "home" at bounding box center [606, 14] width 15 height 12
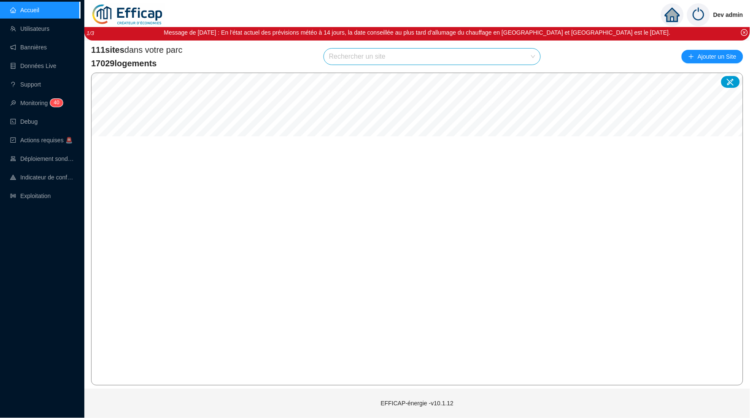
click at [356, 70] on div "111 sites dans votre parc 17029 logements Rechercher un site Ajouter un Site © …" at bounding box center [417, 214] width 652 height 341
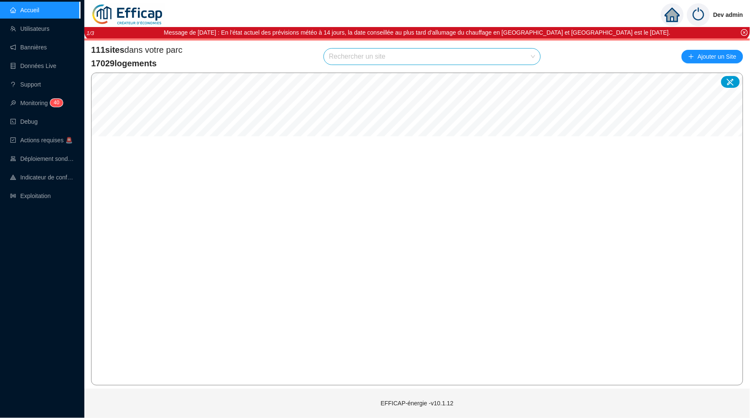
click at [356, 61] on input "search" at bounding box center [428, 57] width 199 height 16
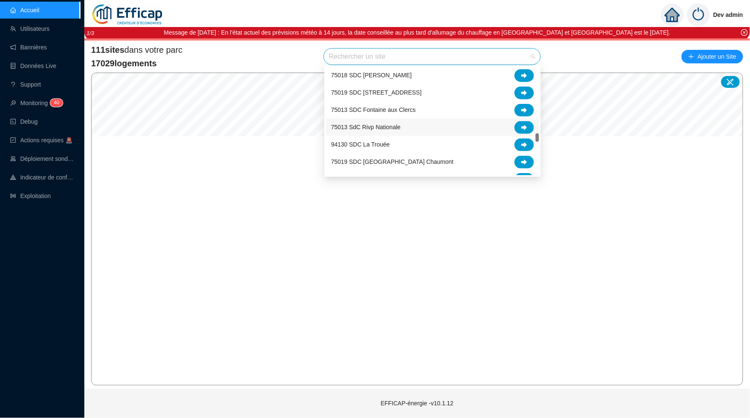
scroll to position [1105, 0]
click at [522, 92] on icon at bounding box center [524, 95] width 6 height 6
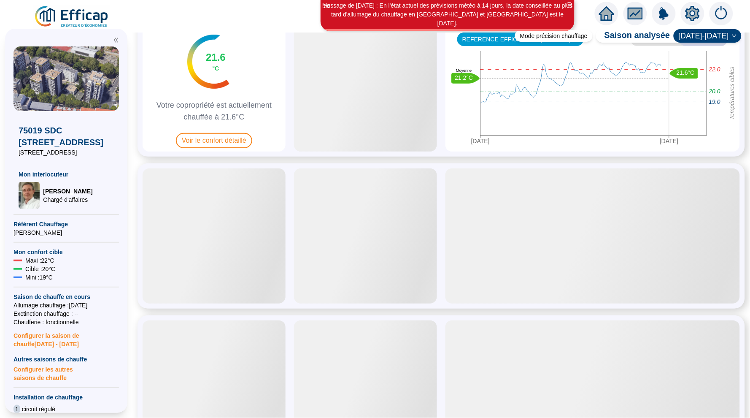
scroll to position [122, 0]
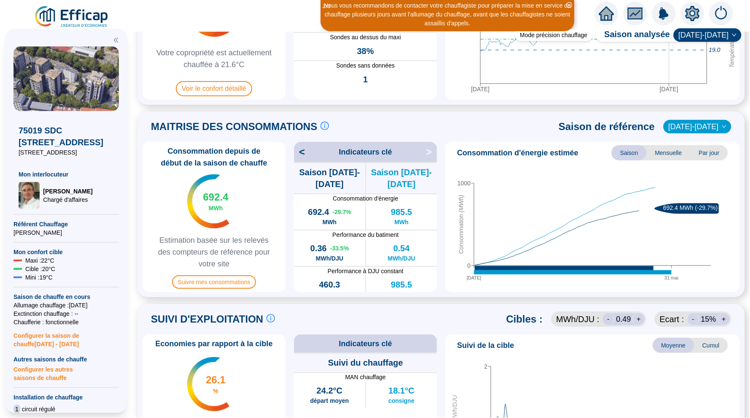
click at [305, 153] on span "<" at bounding box center [299, 151] width 11 height 13
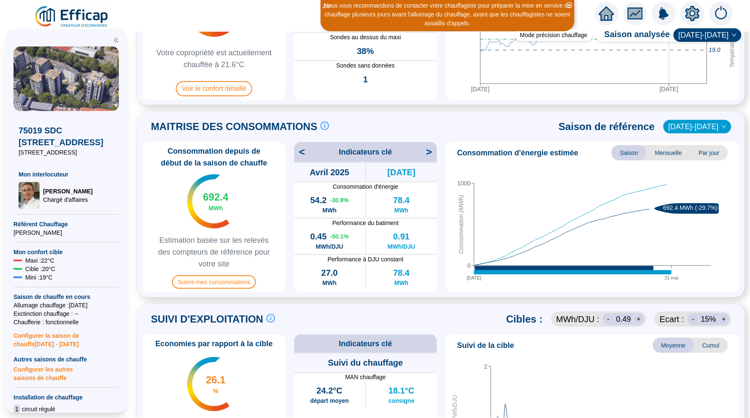
click at [305, 153] on span "<" at bounding box center [299, 151] width 11 height 13
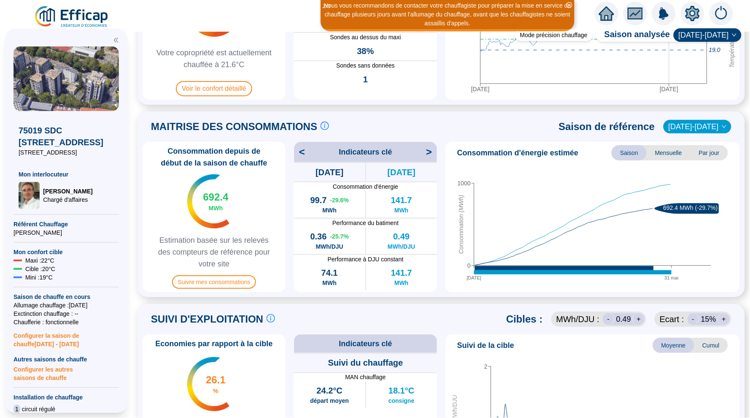
click at [305, 153] on span "<" at bounding box center [299, 151] width 11 height 13
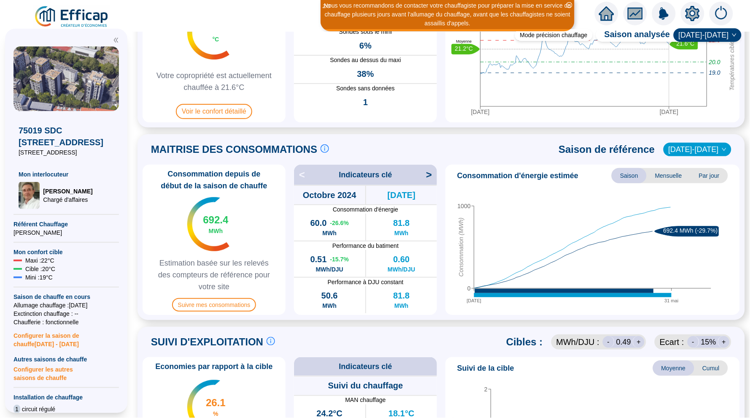
scroll to position [99, 0]
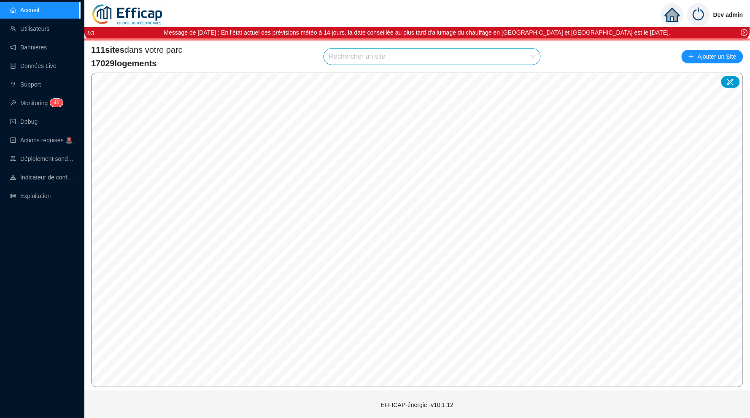
click at [349, 54] on input "search" at bounding box center [428, 57] width 199 height 16
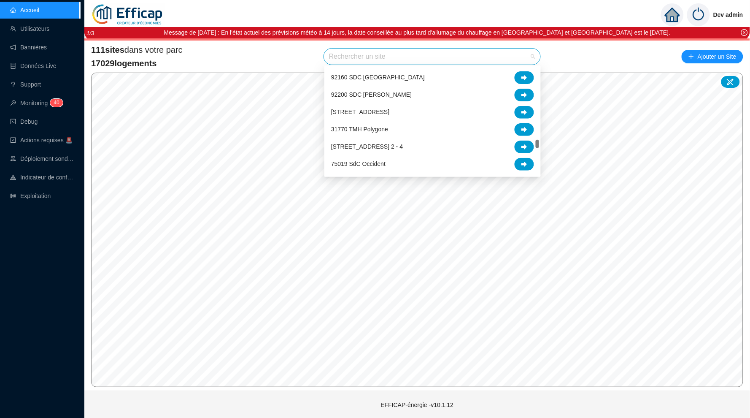
scroll to position [1232, 0]
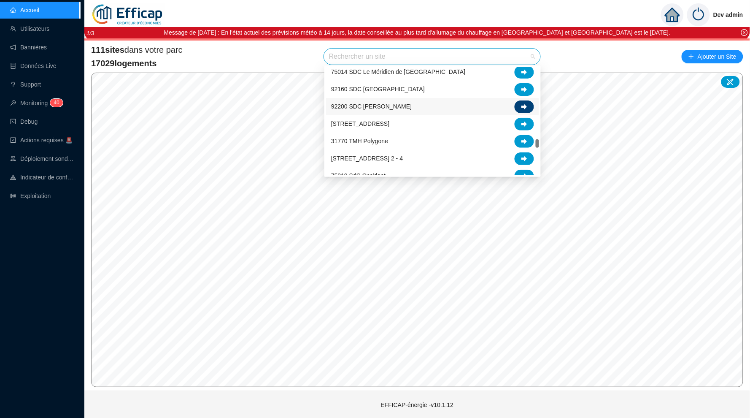
click at [523, 102] on div at bounding box center [524, 106] width 19 height 13
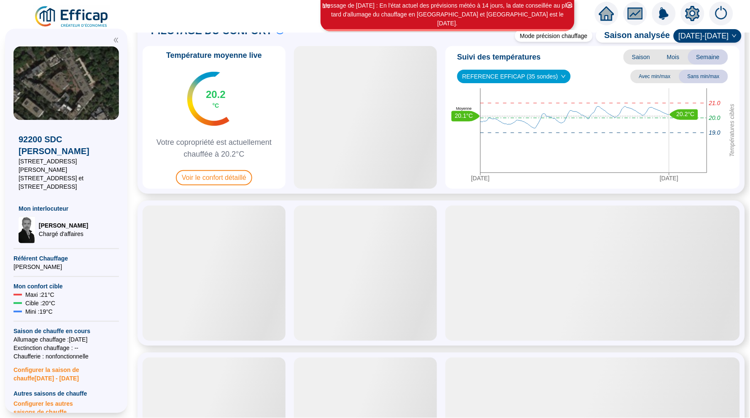
scroll to position [49, 0]
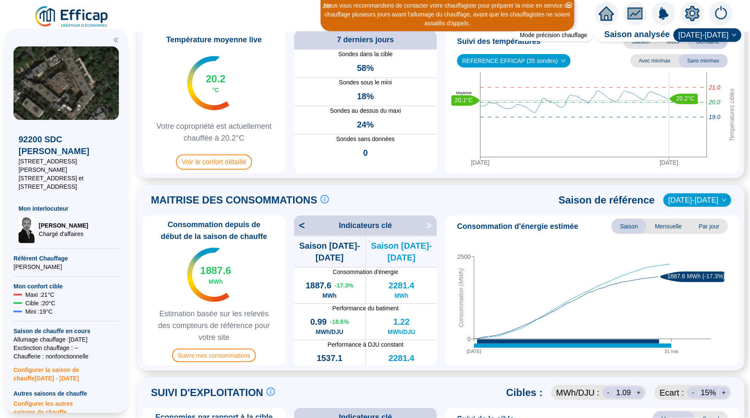
click at [303, 224] on span "<" at bounding box center [299, 225] width 11 height 13
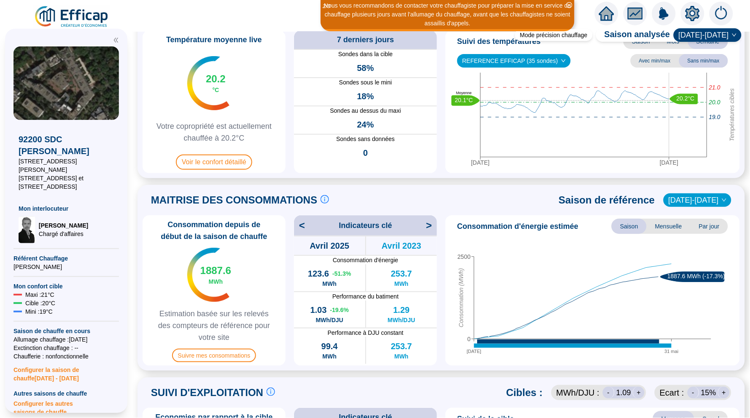
click at [303, 224] on span "<" at bounding box center [299, 225] width 11 height 13
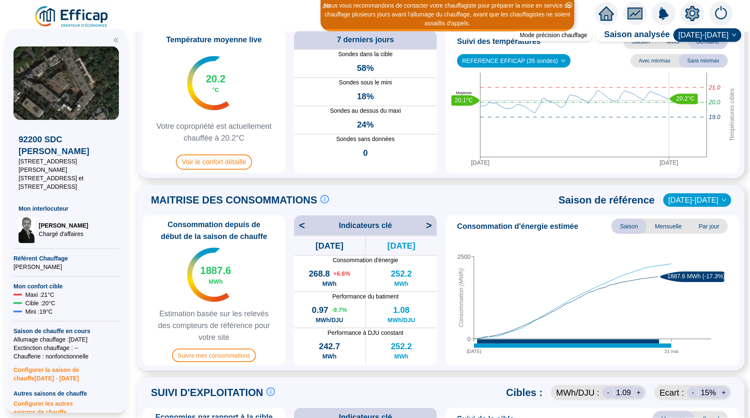
click at [303, 224] on span "<" at bounding box center [299, 225] width 11 height 13
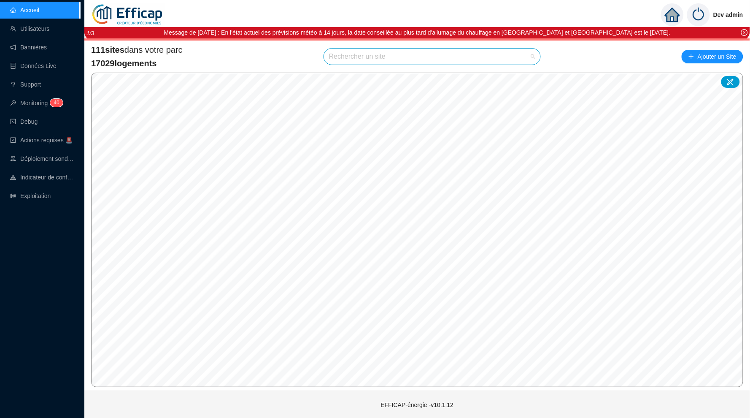
click at [355, 57] on input "search" at bounding box center [428, 57] width 199 height 16
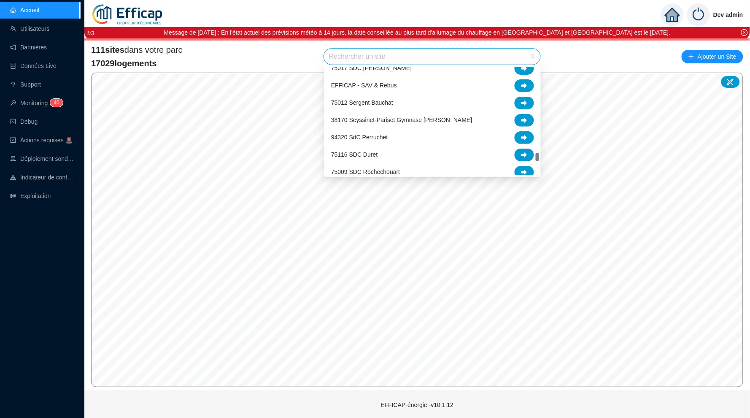
scroll to position [1510, 0]
click at [363, 118] on span "38170 Seyssinet-Pariset Gymnase [PERSON_NAME]" at bounding box center [401, 122] width 141 height 9
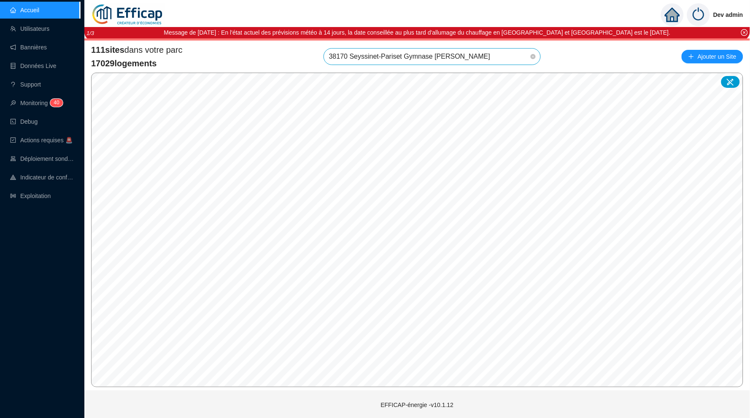
click at [378, 56] on span "38170 Seyssinet-Pariset Gymnase [PERSON_NAME]" at bounding box center [432, 57] width 206 height 16
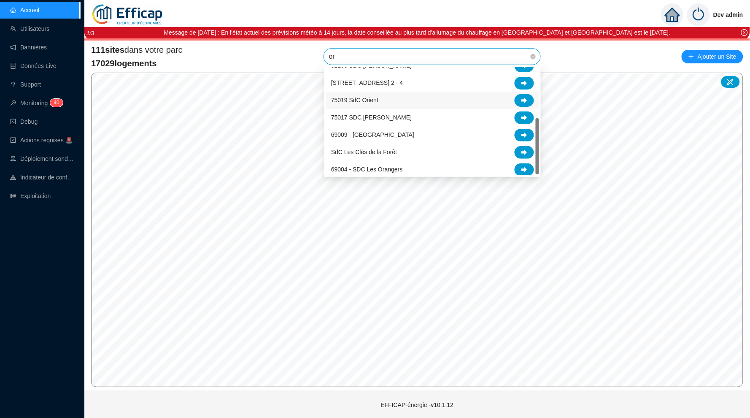
scroll to position [93, 0]
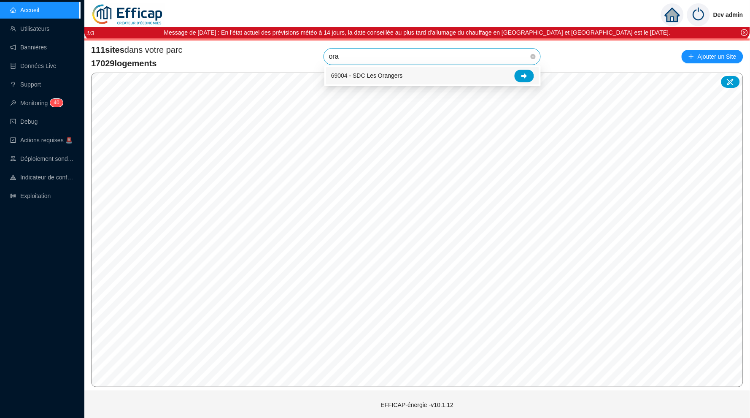
type input "oran"
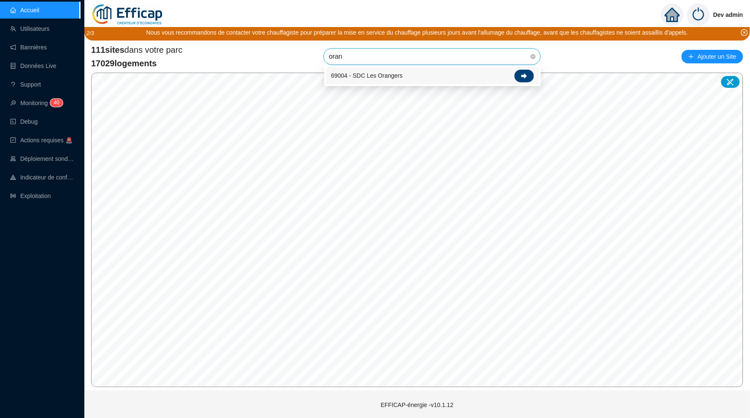
click at [529, 70] on div at bounding box center [524, 76] width 19 height 13
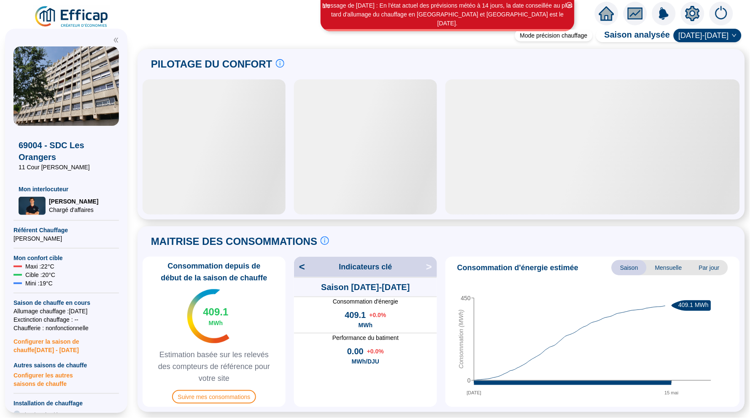
click at [302, 263] on span "<" at bounding box center [299, 266] width 11 height 13
click at [302, 263] on div "< Indicateurs clé >" at bounding box center [365, 266] width 143 height 20
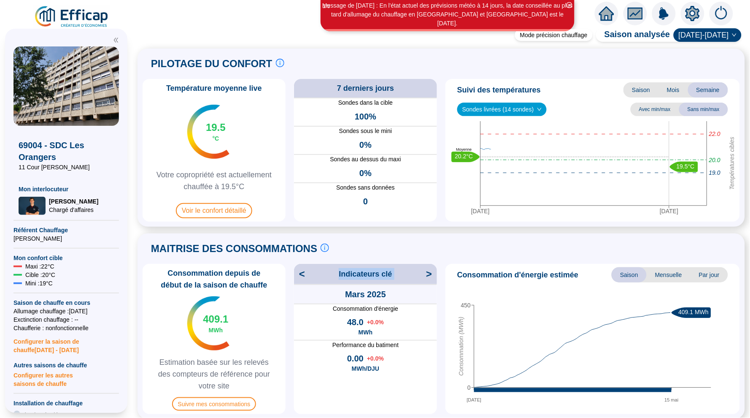
click at [302, 264] on div "< Indicateurs clé >" at bounding box center [365, 274] width 143 height 20
click at [302, 270] on span "<" at bounding box center [299, 273] width 11 height 13
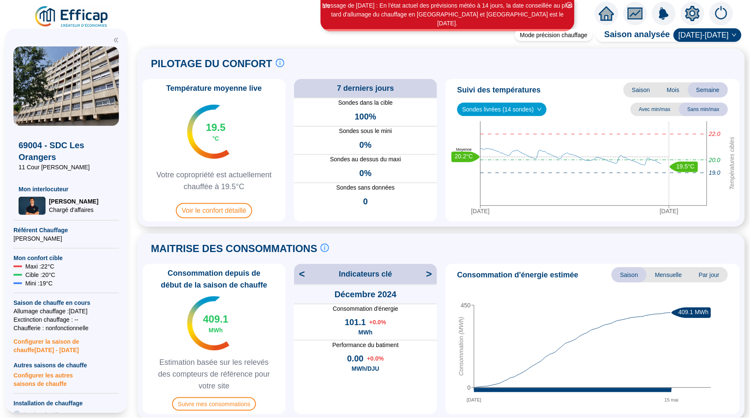
click at [302, 270] on span "<" at bounding box center [299, 273] width 11 height 13
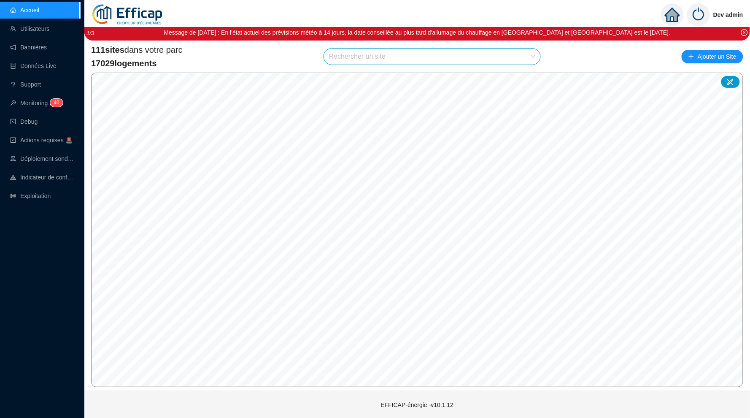
click at [343, 49] on input "search" at bounding box center [428, 57] width 199 height 16
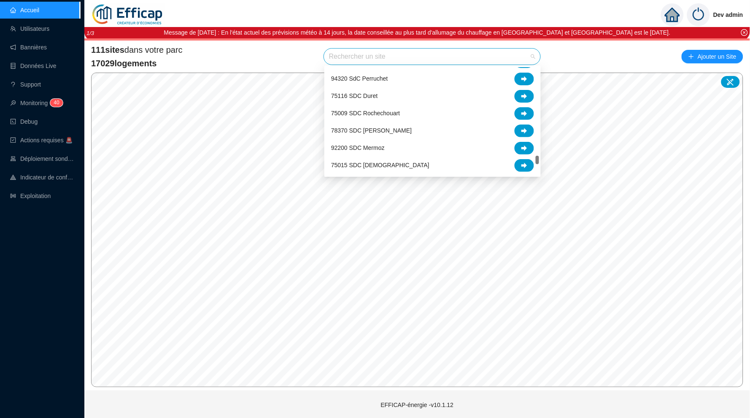
scroll to position [1569, 0]
click at [524, 99] on icon at bounding box center [524, 97] width 6 height 5
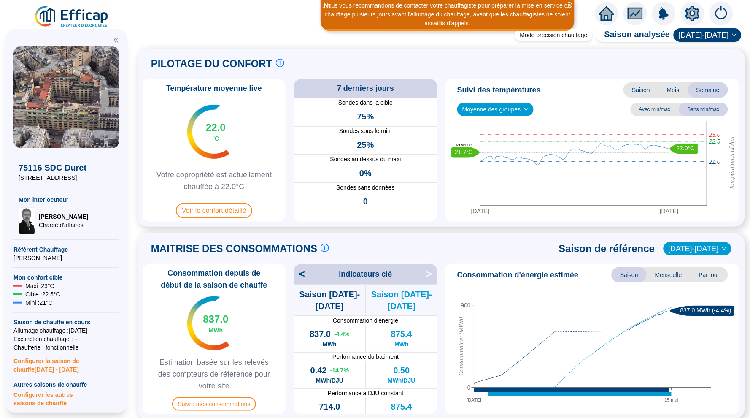
click at [305, 275] on div "< Indicateurs clé >" at bounding box center [365, 274] width 143 height 20
click at [305, 275] on span "<" at bounding box center [299, 273] width 11 height 13
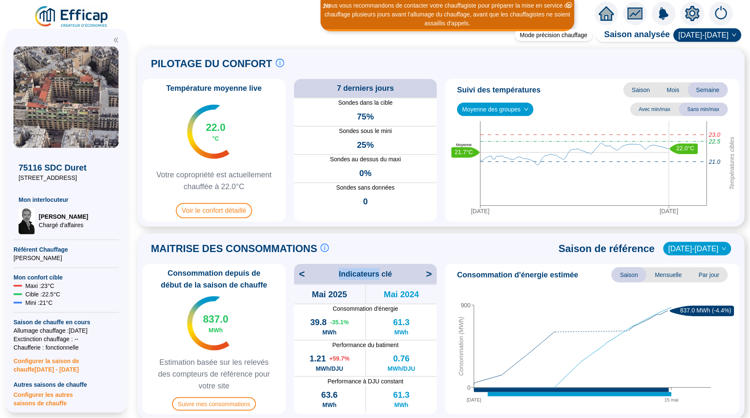
click at [305, 275] on span "<" at bounding box center [299, 273] width 11 height 13
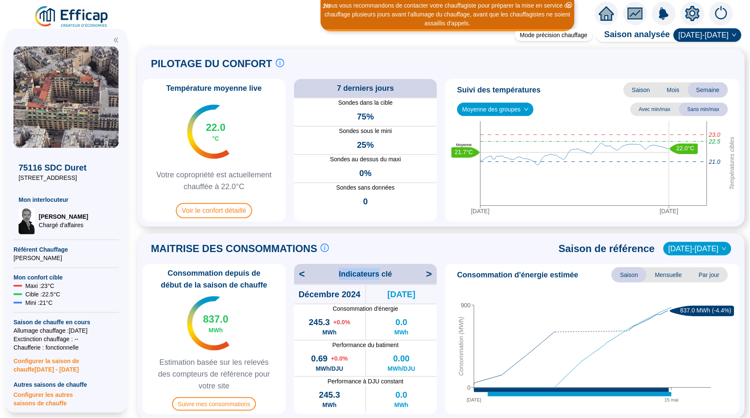
click at [305, 275] on span "<" at bounding box center [299, 273] width 11 height 13
click at [711, 248] on span "[DATE]-[DATE]" at bounding box center [698, 248] width 58 height 13
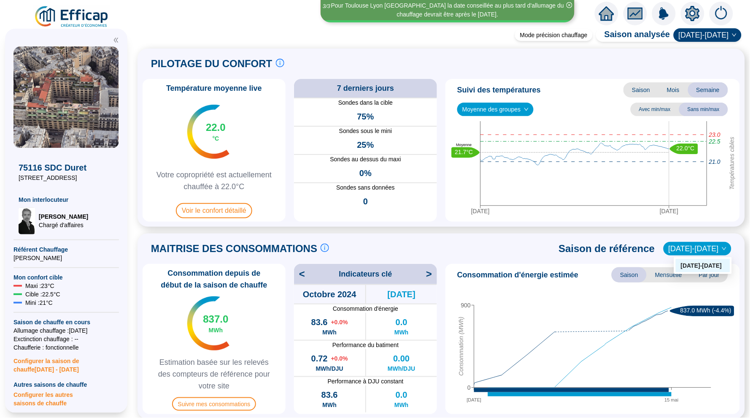
click at [602, 9] on icon "home" at bounding box center [606, 13] width 15 height 15
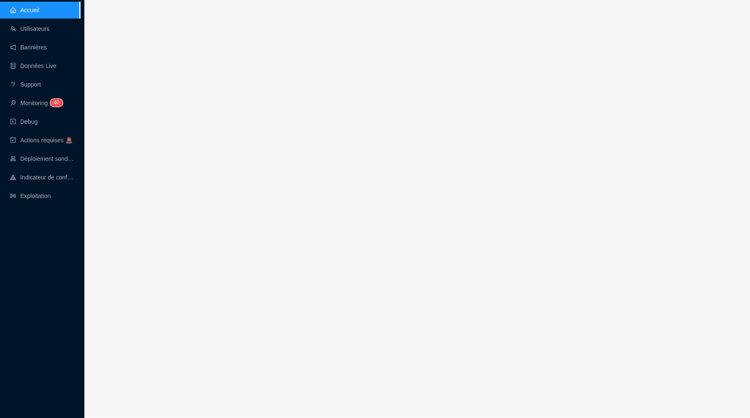
click at [602, 9] on div "Accueil Utilisateurs Bannières Données Live Support Monitoring 4 0 Debug Action…" at bounding box center [375, 293] width 750 height 587
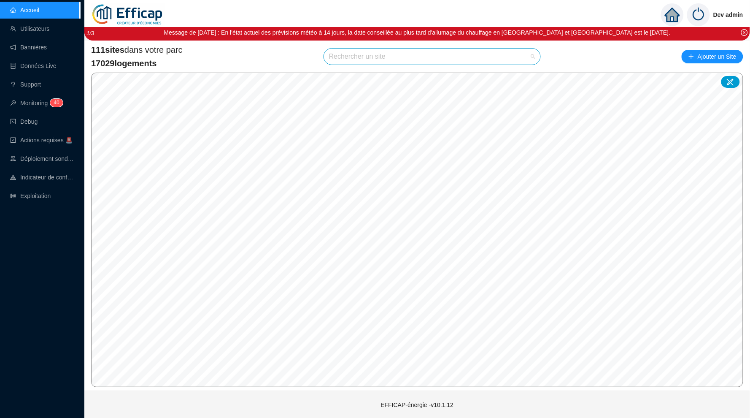
click at [386, 49] on input "search" at bounding box center [428, 57] width 199 height 16
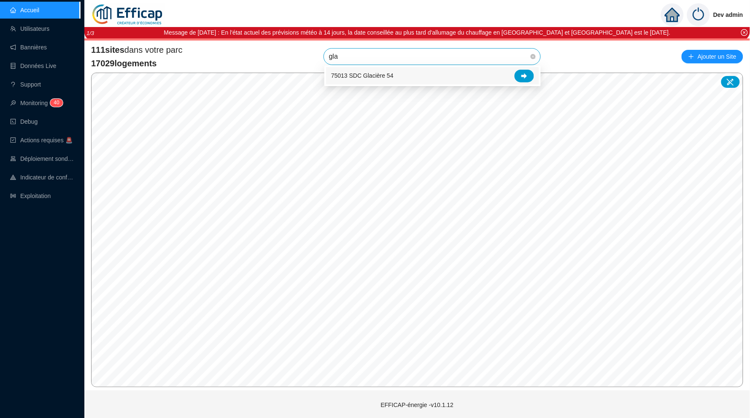
type input "glac"
click at [518, 74] on div at bounding box center [524, 76] width 19 height 13
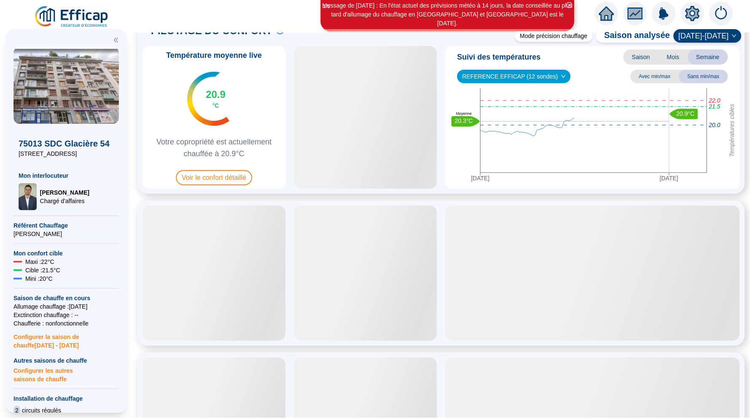
scroll to position [48, 0]
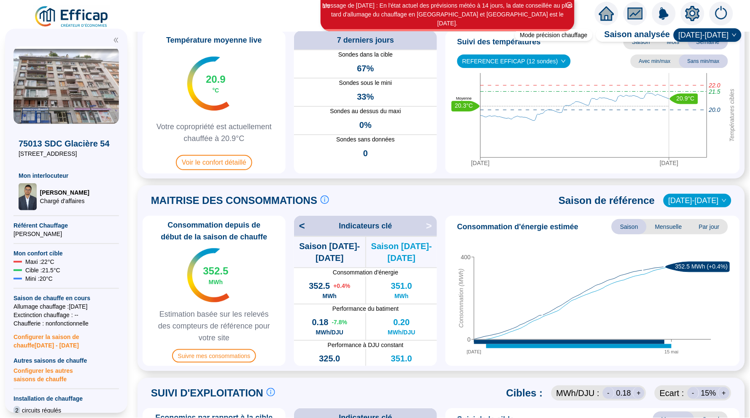
click at [297, 227] on span "<" at bounding box center [299, 225] width 11 height 13
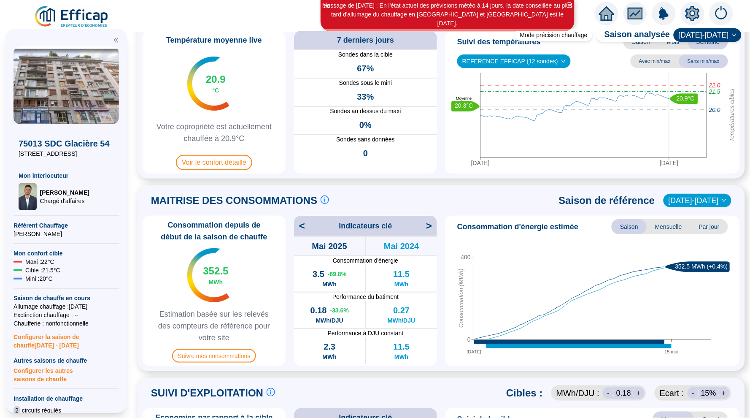
click at [297, 227] on span "<" at bounding box center [299, 225] width 11 height 13
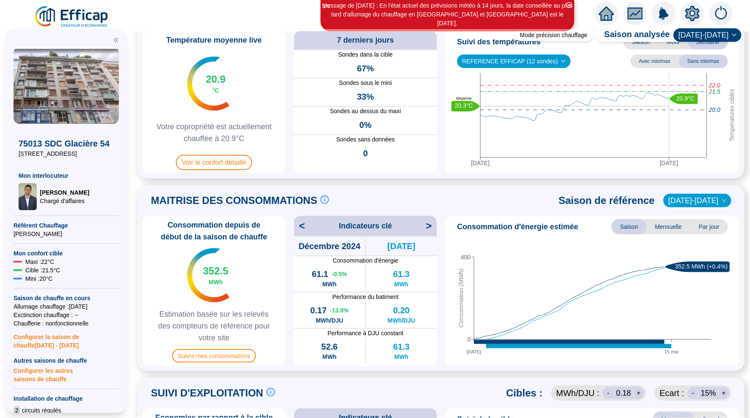
click at [297, 227] on span "<" at bounding box center [299, 225] width 11 height 13
click at [599, 13] on icon "home" at bounding box center [606, 13] width 15 height 14
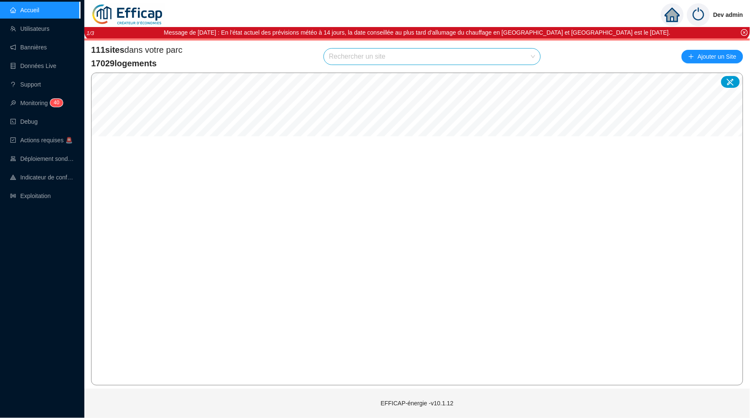
click at [327, 52] on div "Rechercher un site" at bounding box center [432, 57] width 216 height 16
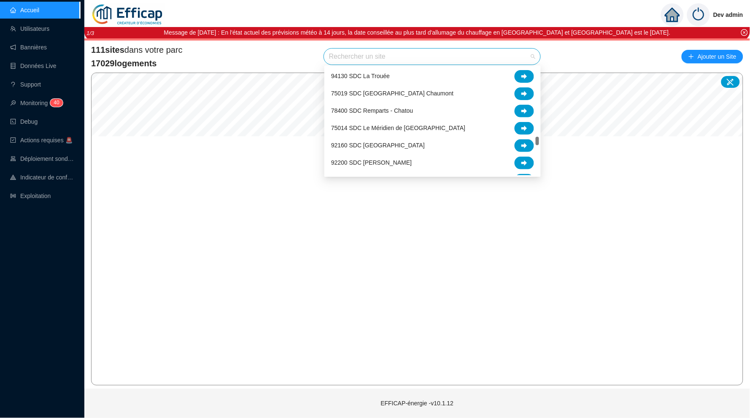
scroll to position [1173, 0]
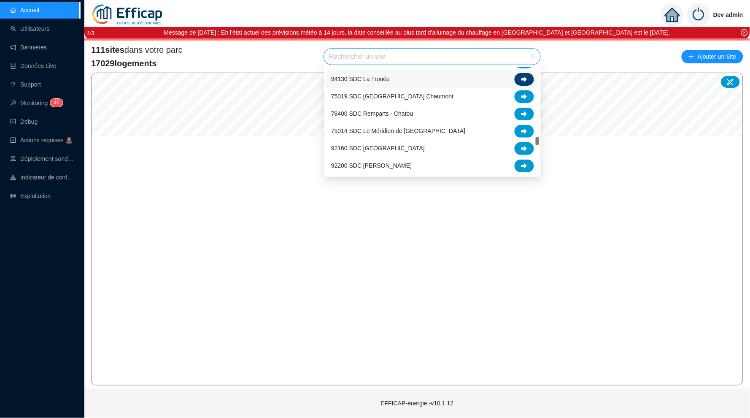
click at [518, 76] on div at bounding box center [524, 79] width 19 height 13
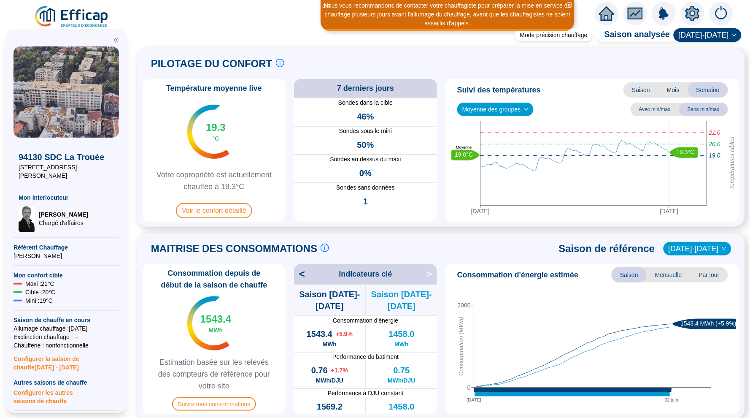
click at [300, 280] on div "< Indicateurs clé >" at bounding box center [365, 274] width 143 height 20
click at [302, 277] on span "<" at bounding box center [299, 273] width 11 height 13
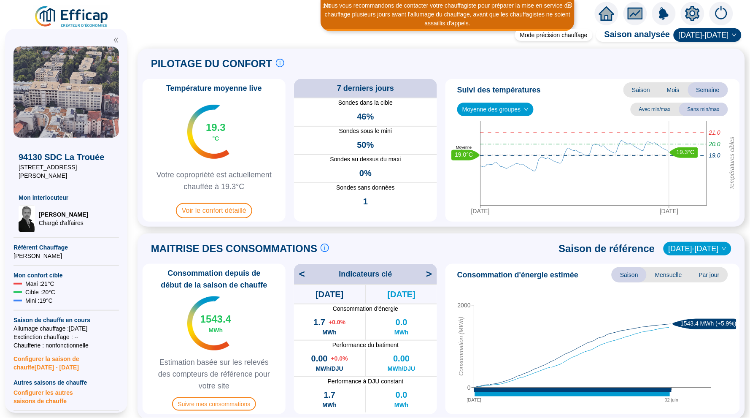
click at [302, 277] on span "<" at bounding box center [299, 273] width 11 height 13
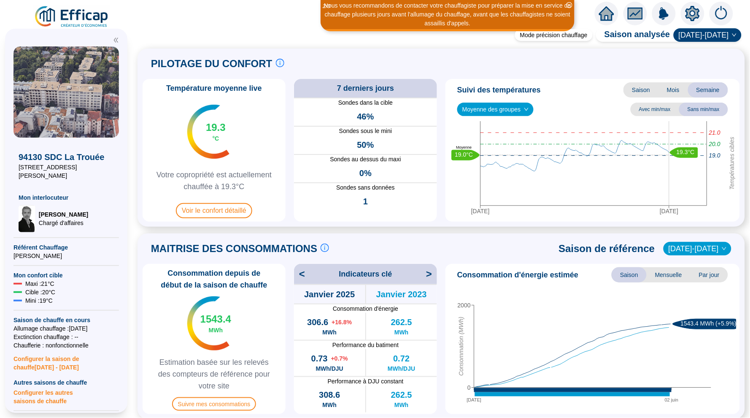
click at [302, 277] on span "<" at bounding box center [299, 273] width 11 height 13
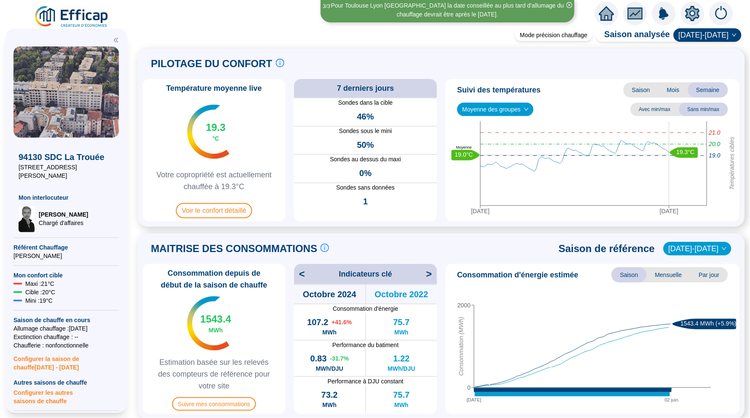
click at [606, 13] on icon "home" at bounding box center [606, 14] width 15 height 12
